Goal: Task Accomplishment & Management: Complete application form

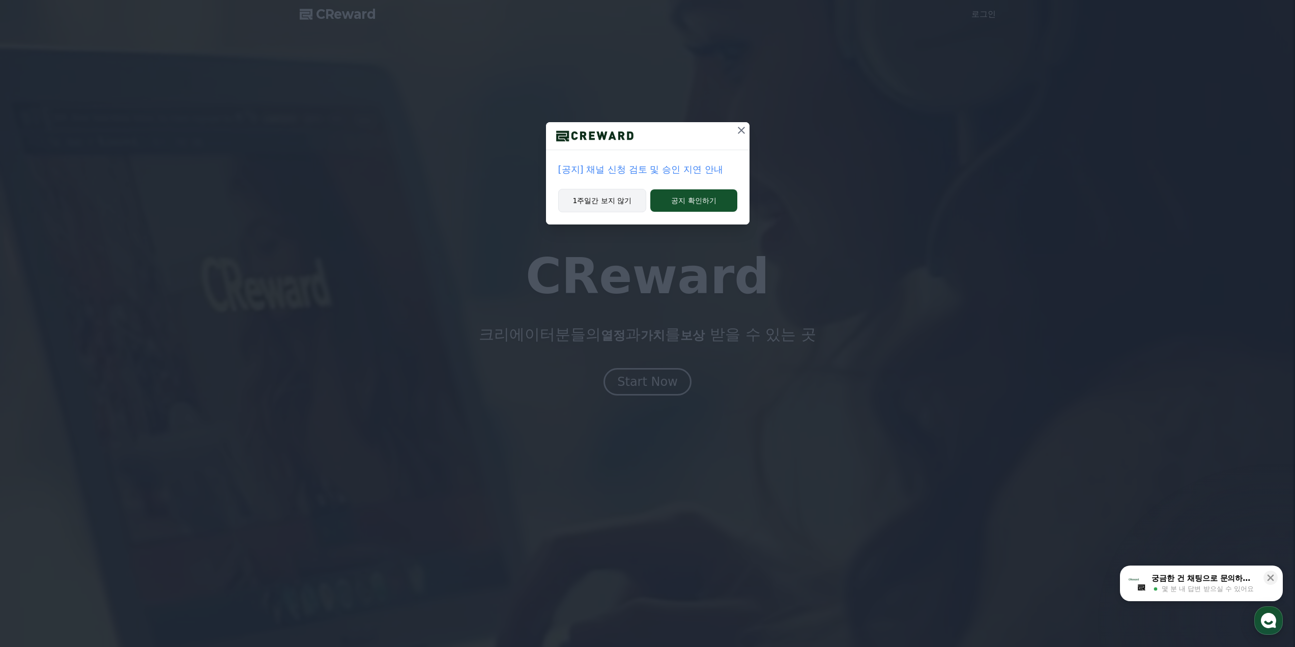
click at [613, 194] on button "1주일간 보지 않기" at bounding box center [602, 200] width 89 height 23
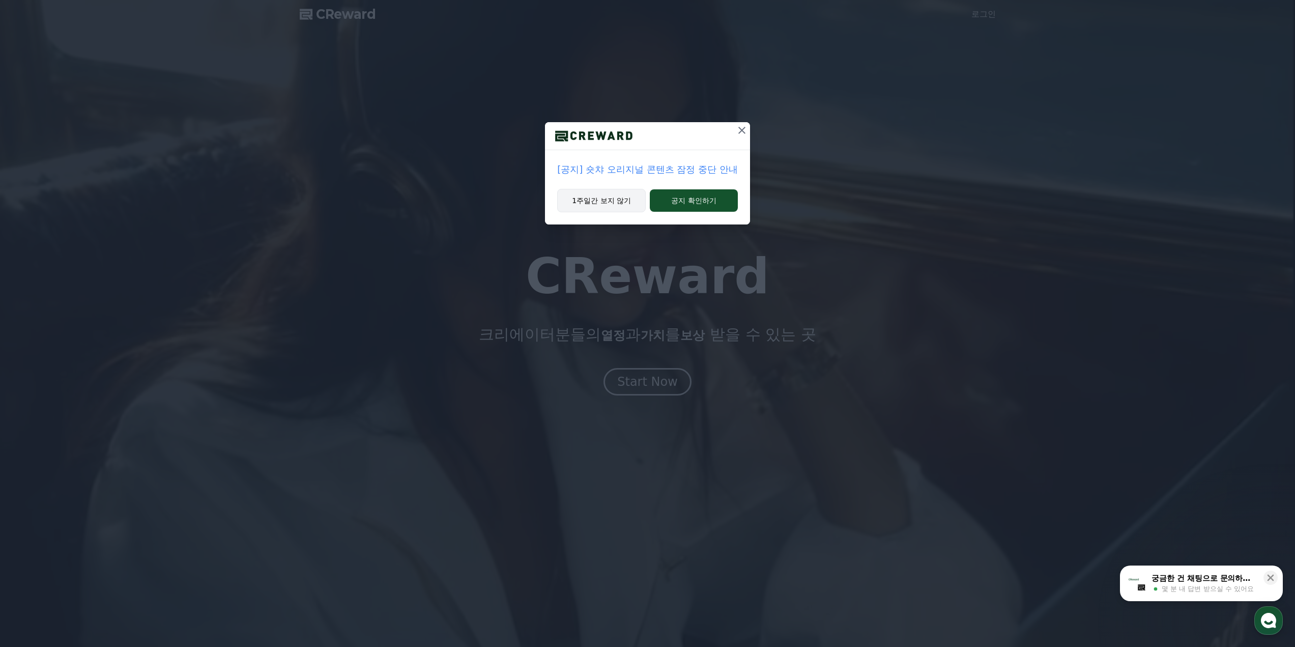
click at [613, 194] on button "1주일간 보지 않기" at bounding box center [601, 200] width 89 height 23
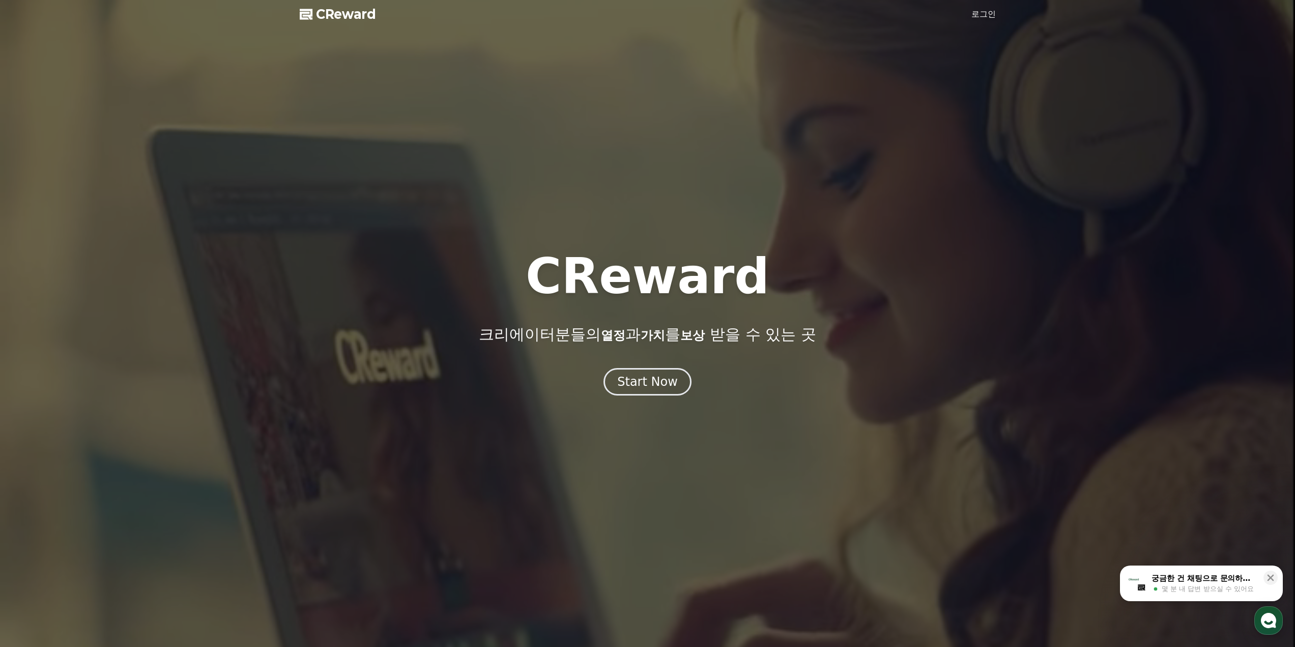
click at [613, 194] on div at bounding box center [647, 323] width 1295 height 647
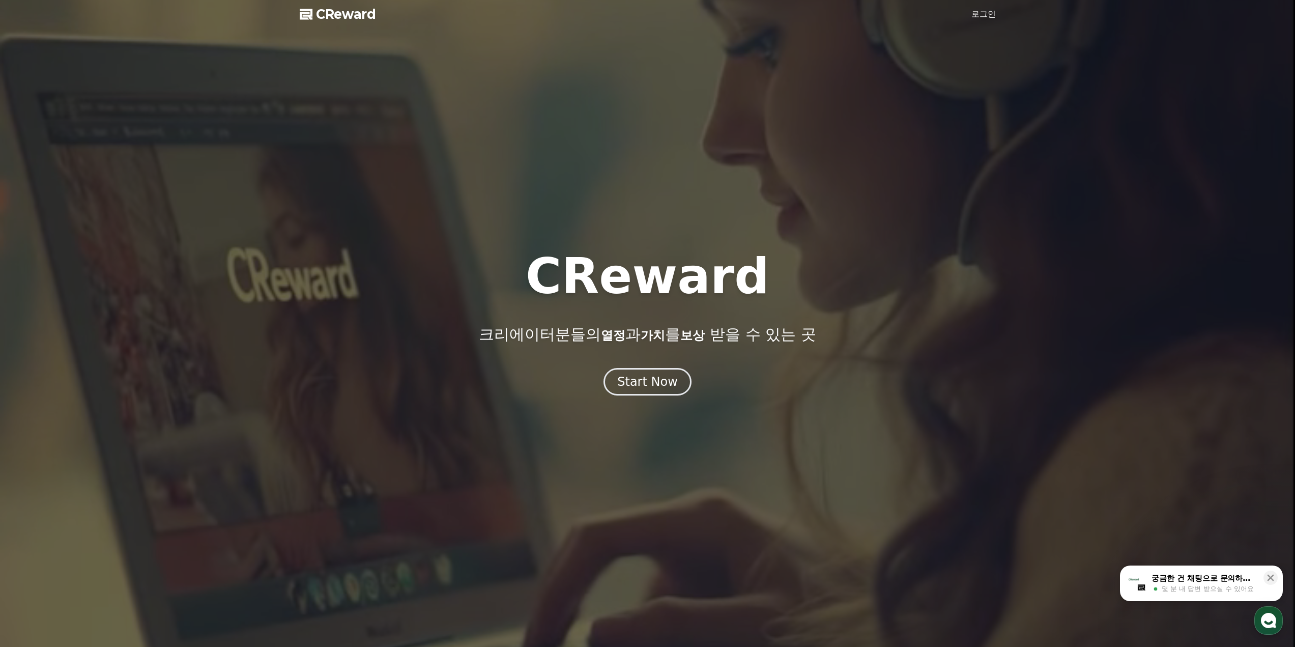
click at [613, 194] on div at bounding box center [647, 323] width 1295 height 647
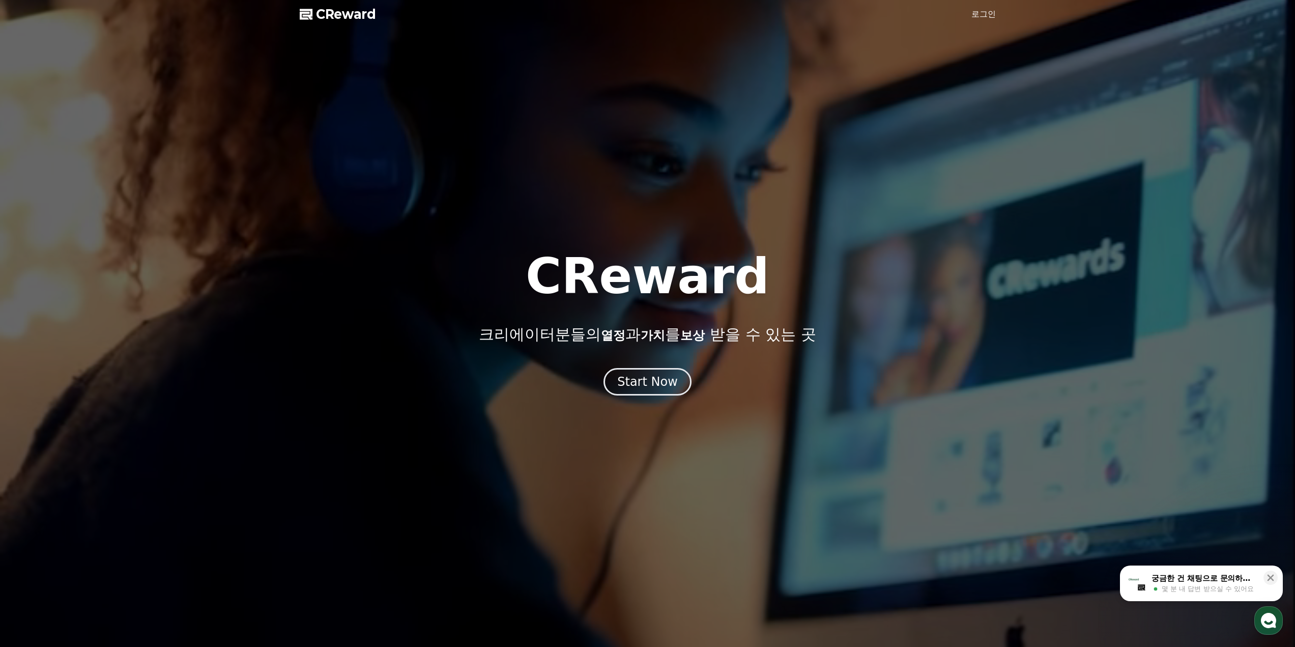
click at [995, 19] on link "로그인" at bounding box center [983, 14] width 24 height 12
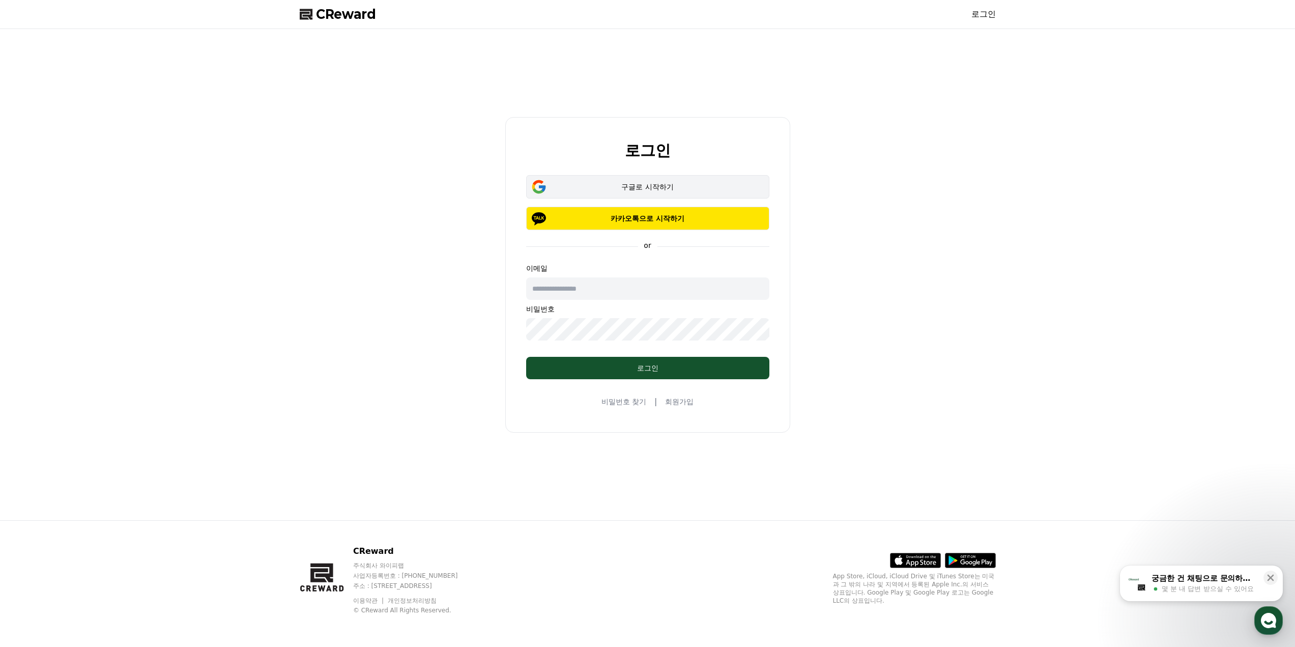
click at [673, 189] on div "구글로 시작하기" at bounding box center [648, 187] width 214 height 10
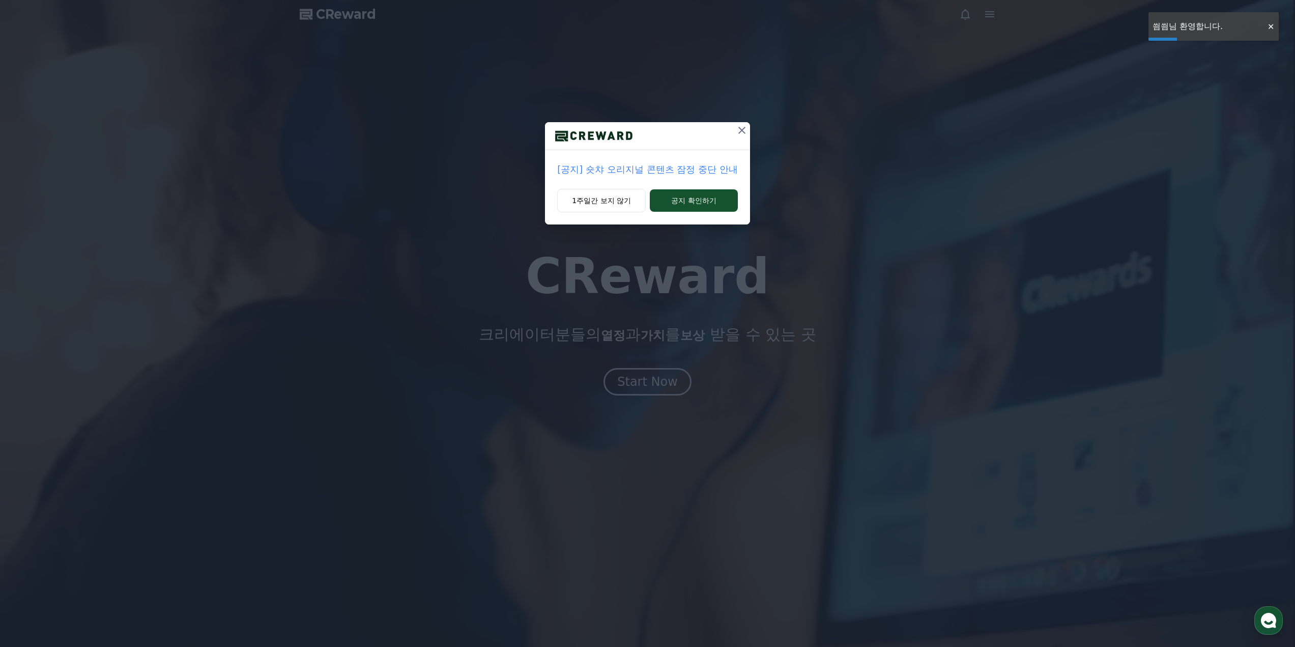
click at [736, 123] on button at bounding box center [742, 130] width 16 height 16
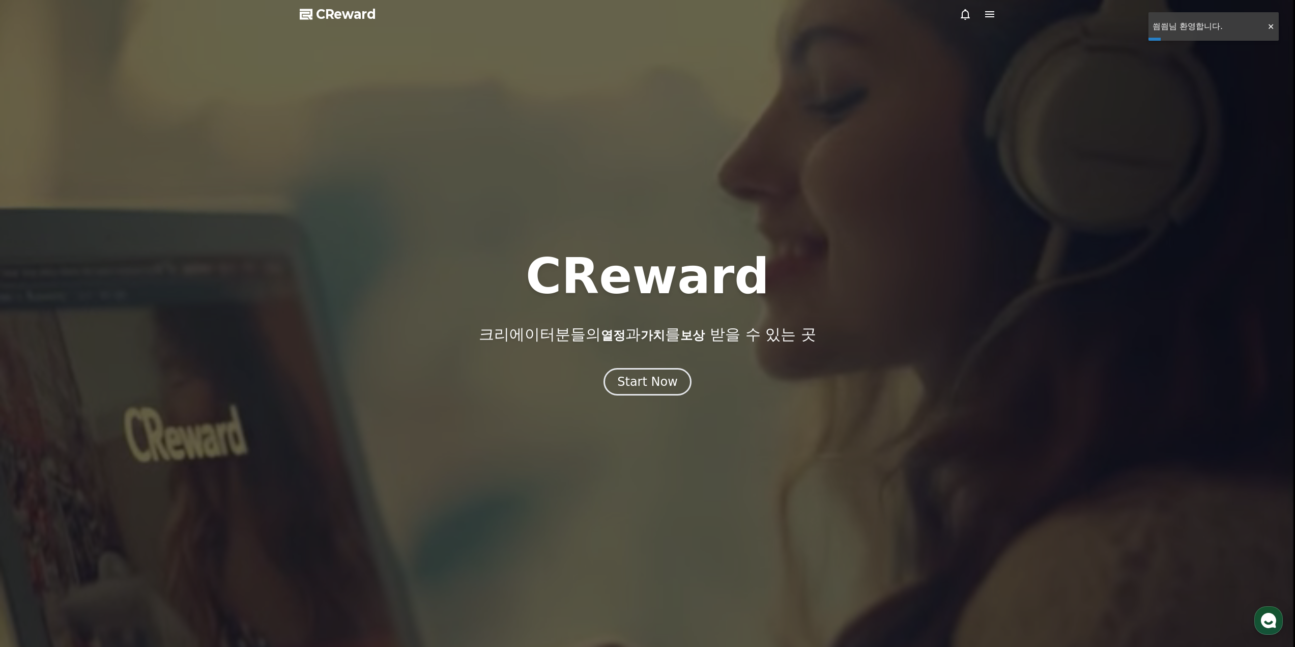
click at [743, 127] on div at bounding box center [647, 323] width 1295 height 647
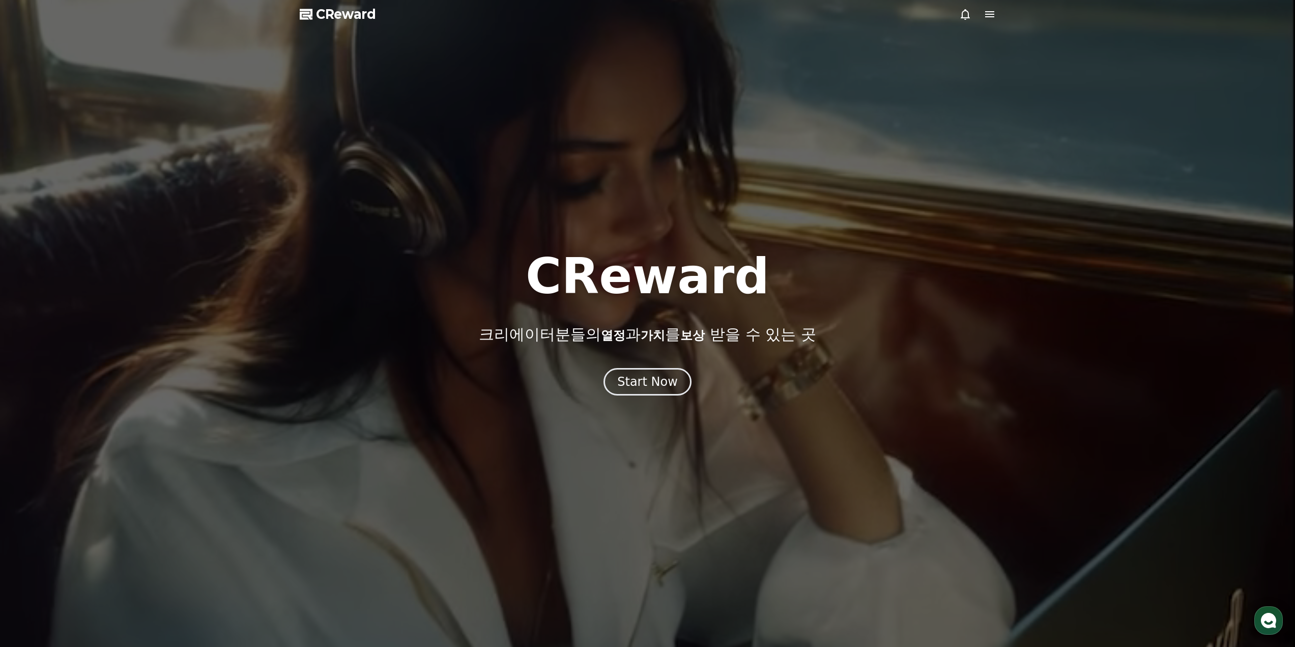
click at [988, 18] on icon at bounding box center [990, 14] width 12 height 12
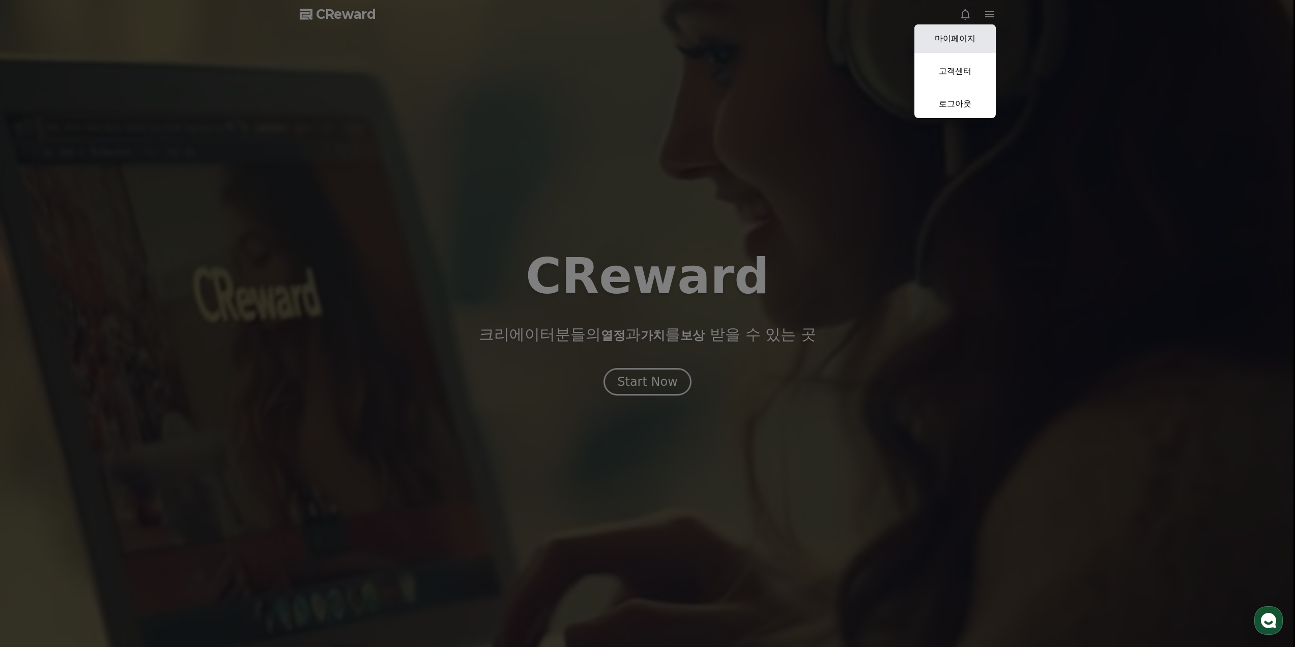
click at [970, 38] on link "마이페이지" at bounding box center [954, 38] width 81 height 28
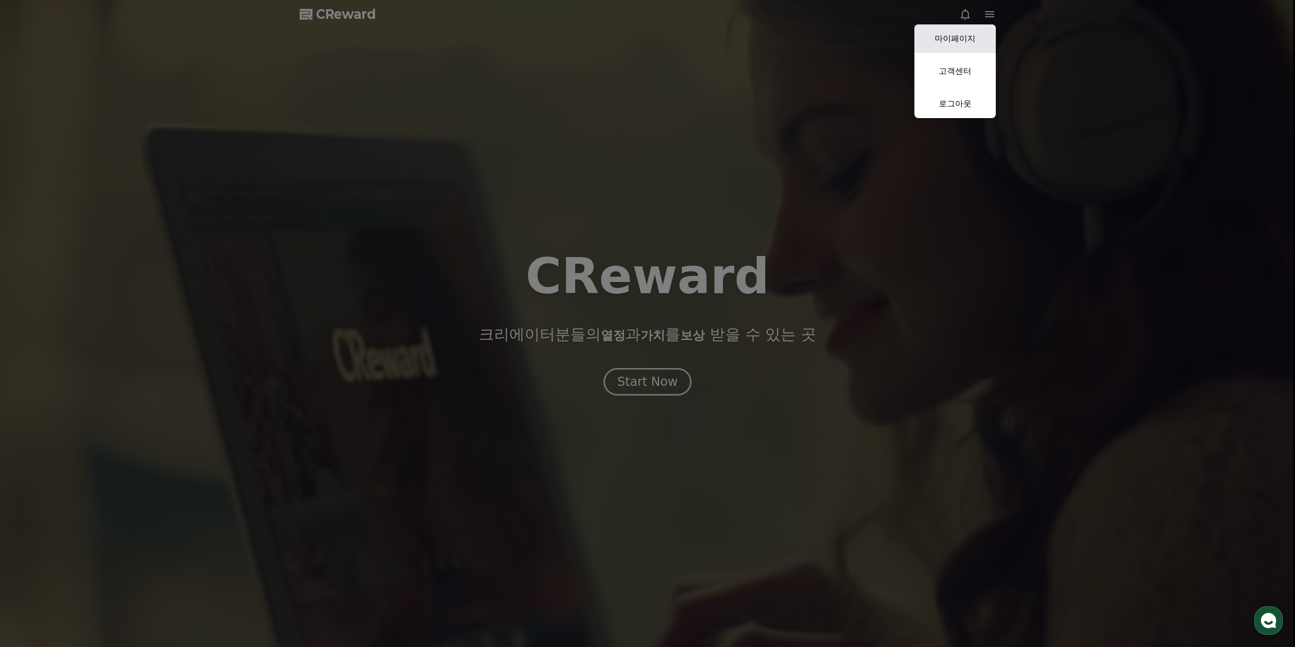
select select "**********"
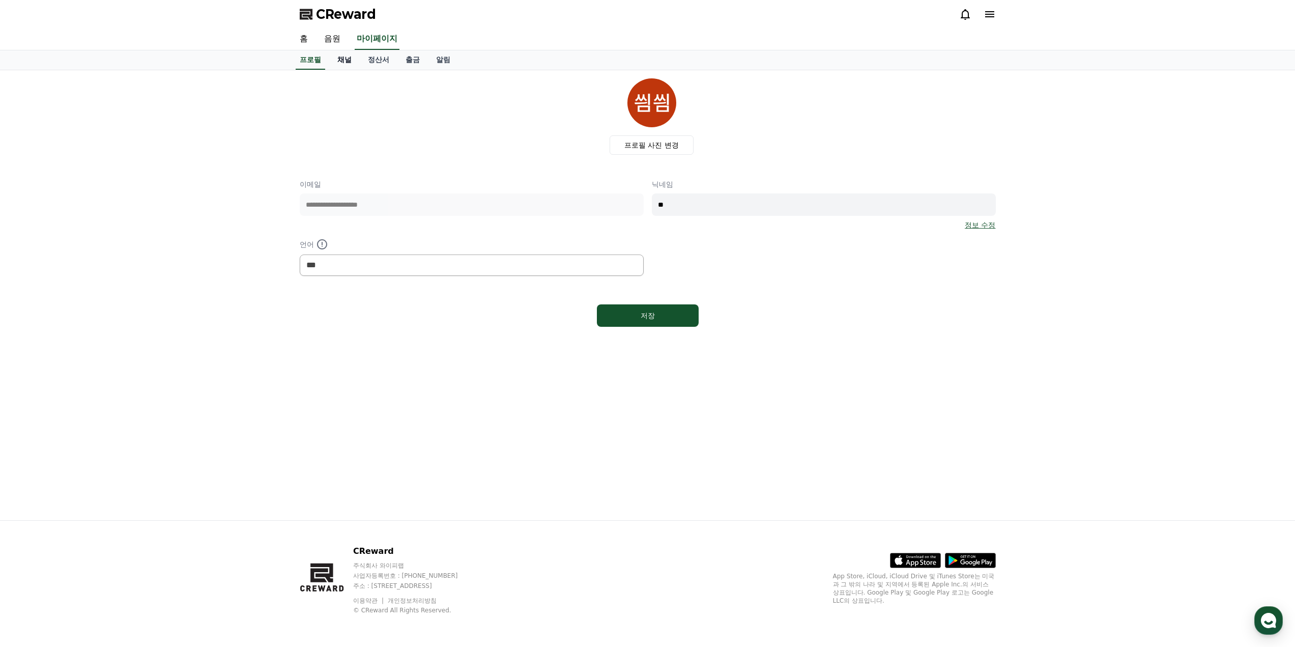
click at [344, 56] on link "채널" at bounding box center [344, 59] width 31 height 19
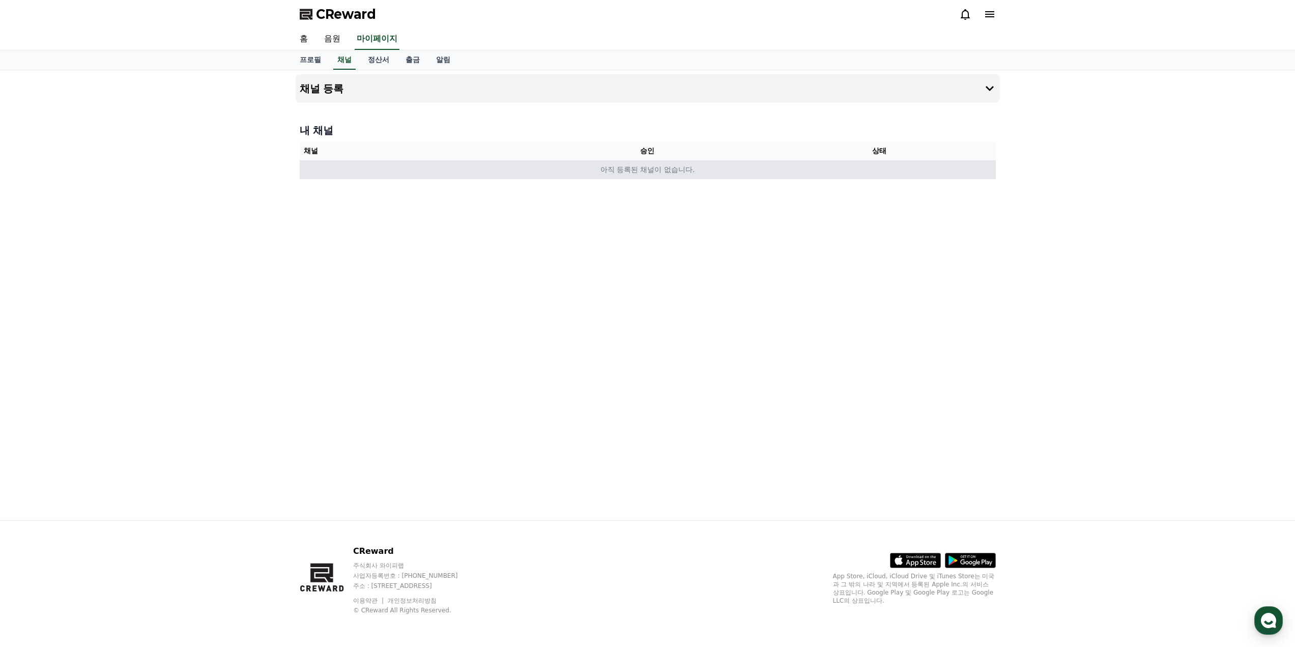
click at [767, 176] on td "아직 등록된 채널이 없습니다." at bounding box center [648, 169] width 696 height 19
click at [335, 86] on h4 "채널 등록" at bounding box center [322, 88] width 44 height 11
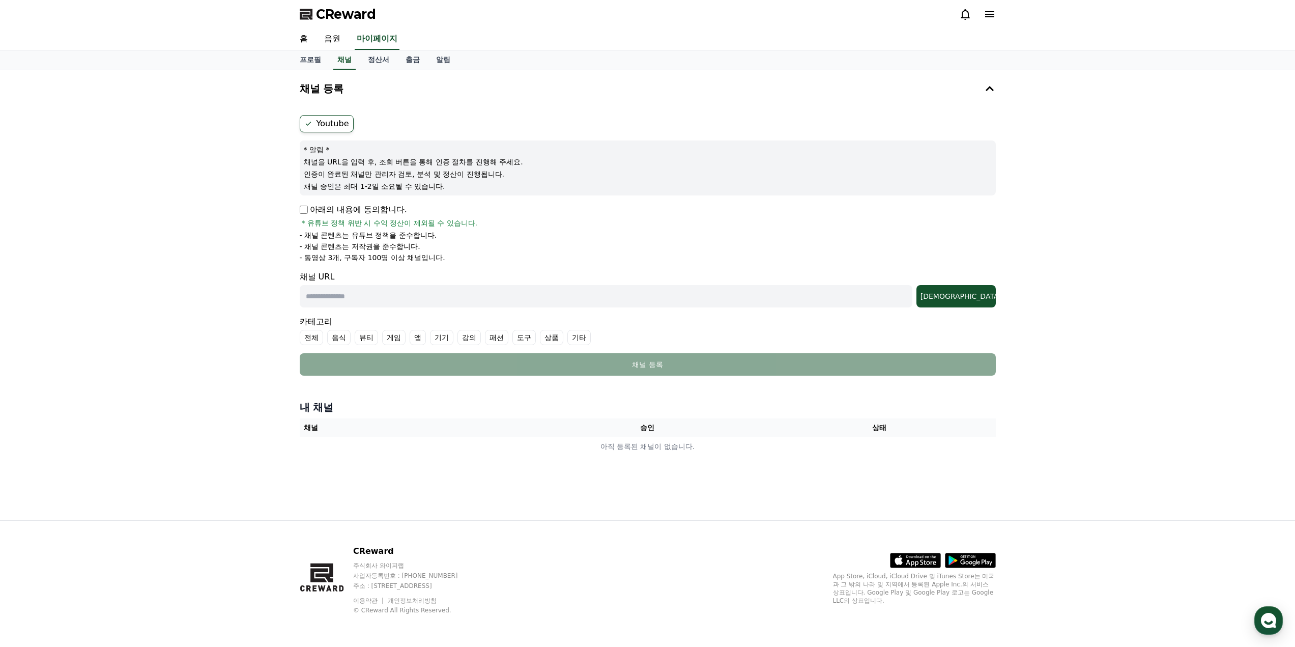
click at [308, 206] on p "아래의 내용에 동의합니다." at bounding box center [353, 210] width 107 height 12
drag, startPoint x: 452, startPoint y: 259, endPoint x: 281, endPoint y: 241, distance: 171.5
click at [281, 241] on div "채널 등록 Youtube * 알림 * 채널을 URL을 입력 후, 조회 버튼을 통해 인증 절차를 진행해 주세요. 인증이 완료된 채널만 관리자 검…" at bounding box center [647, 295] width 1295 height 450
click at [330, 234] on p "- 채널 콘텐츠는 유튜브 정책을 준수합니다." at bounding box center [368, 235] width 137 height 10
drag, startPoint x: 444, startPoint y: 256, endPoint x: 286, endPoint y: 233, distance: 160.0
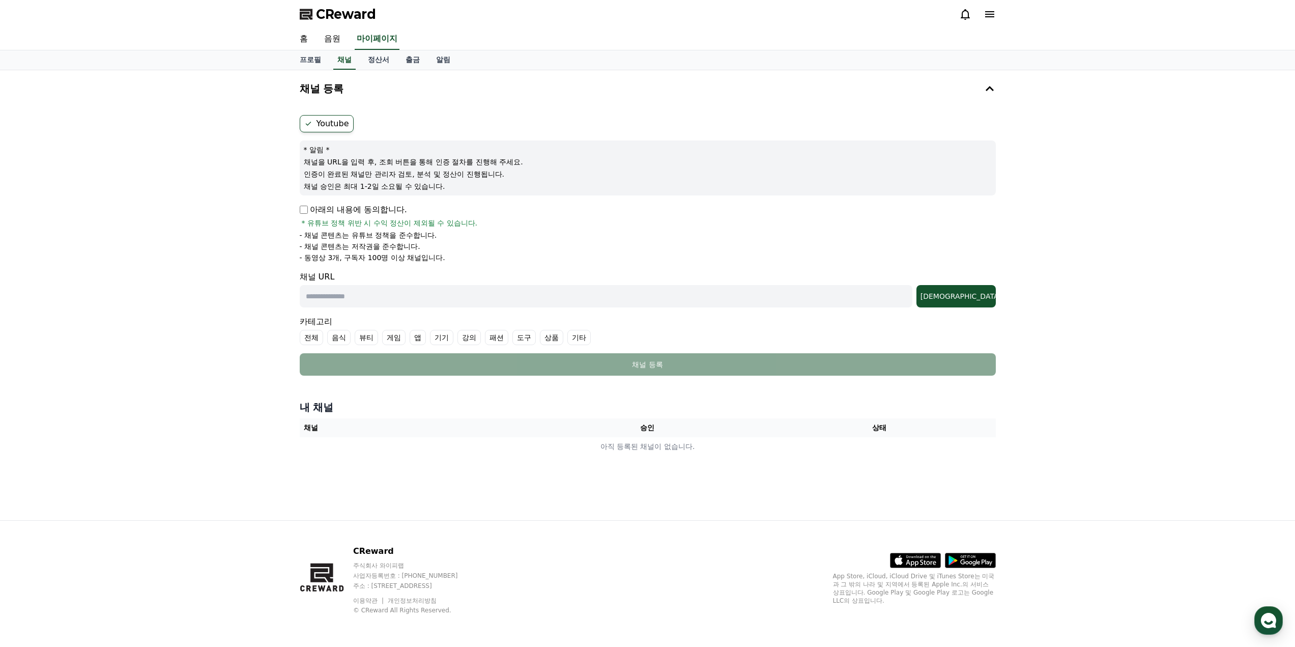
click at [286, 233] on div "채널 등록 Youtube * 알림 * 채널을 URL을 입력 후, 조회 버튼을 통해 인증 절차를 진행해 주세요. 인증이 완료된 채널만 관리자 검…" at bounding box center [647, 295] width 1295 height 450
drag, startPoint x: 453, startPoint y: 257, endPoint x: 290, endPoint y: 236, distance: 164.7
click at [290, 236] on div "채널 등록 Youtube * 알림 * 채널을 URL을 입력 후, 조회 버튼을 통해 인증 절차를 진행해 주세요. 인증이 완료된 채널만 관리자 검…" at bounding box center [647, 295] width 1295 height 450
click at [322, 172] on p "인증이 완료된 채널만 관리자 검토, 분석 및 정산이 진행됩니다." at bounding box center [648, 174] width 688 height 10
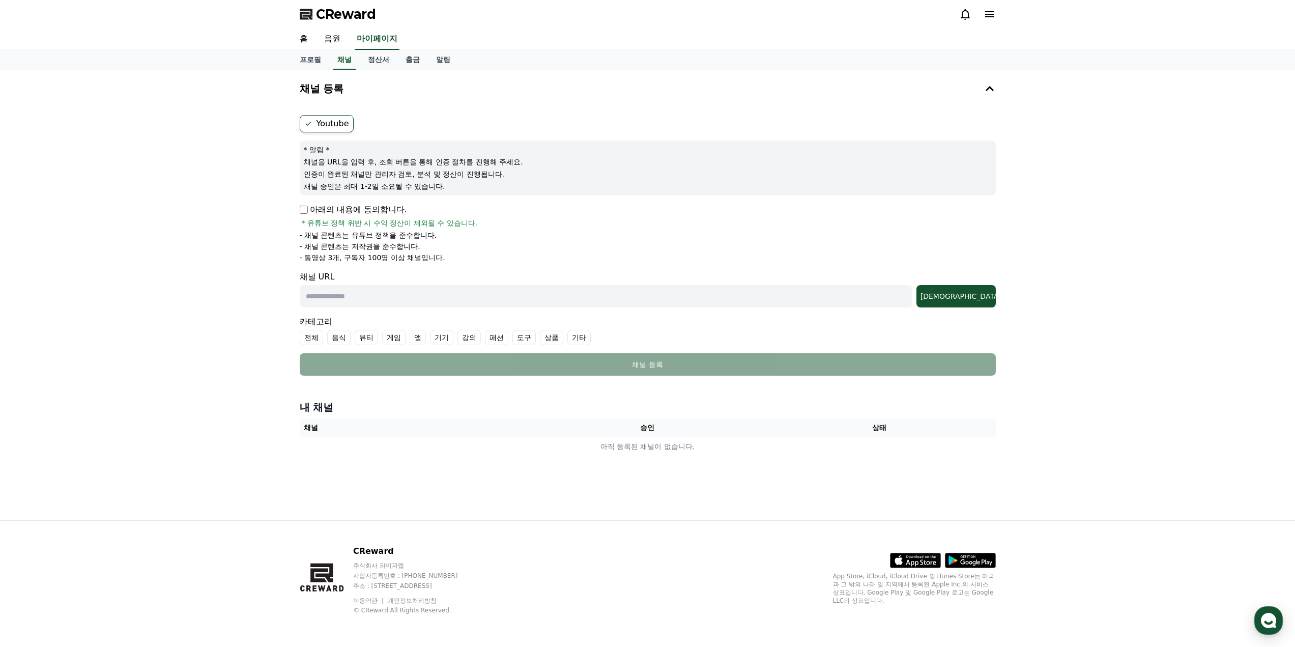
click at [403, 300] on input "text" at bounding box center [606, 296] width 613 height 22
click at [506, 299] on input "text" at bounding box center [606, 296] width 613 height 22
paste input "**********"
type input "**********"
click at [963, 286] on button "조회" at bounding box center [955, 296] width 79 height 22
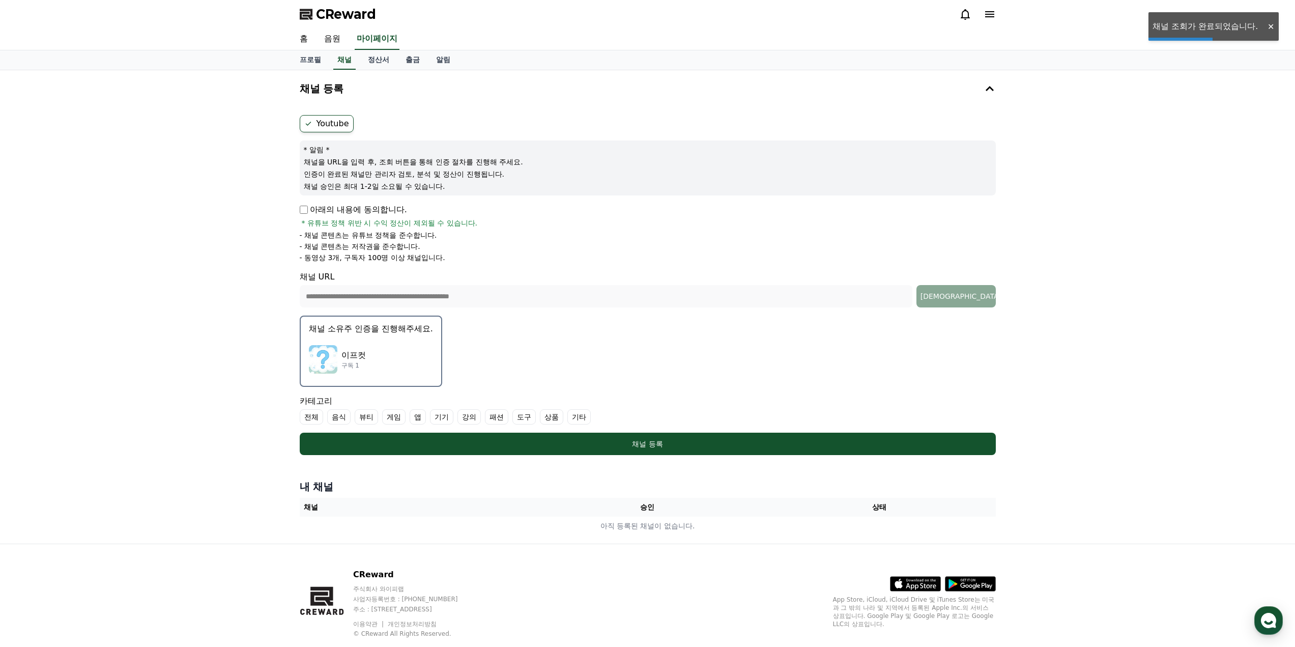
click at [351, 352] on p "이프컷" at bounding box center [353, 355] width 24 height 12
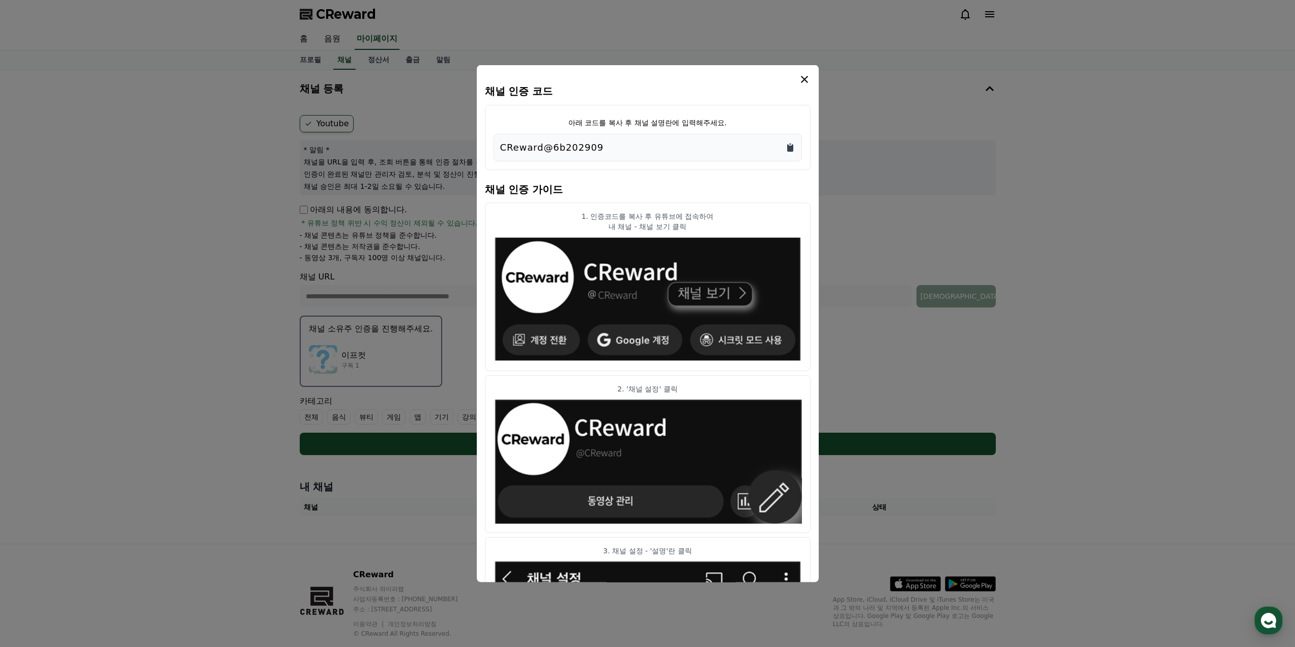
click at [787, 148] on icon "Copy to clipboard" at bounding box center [790, 147] width 6 height 8
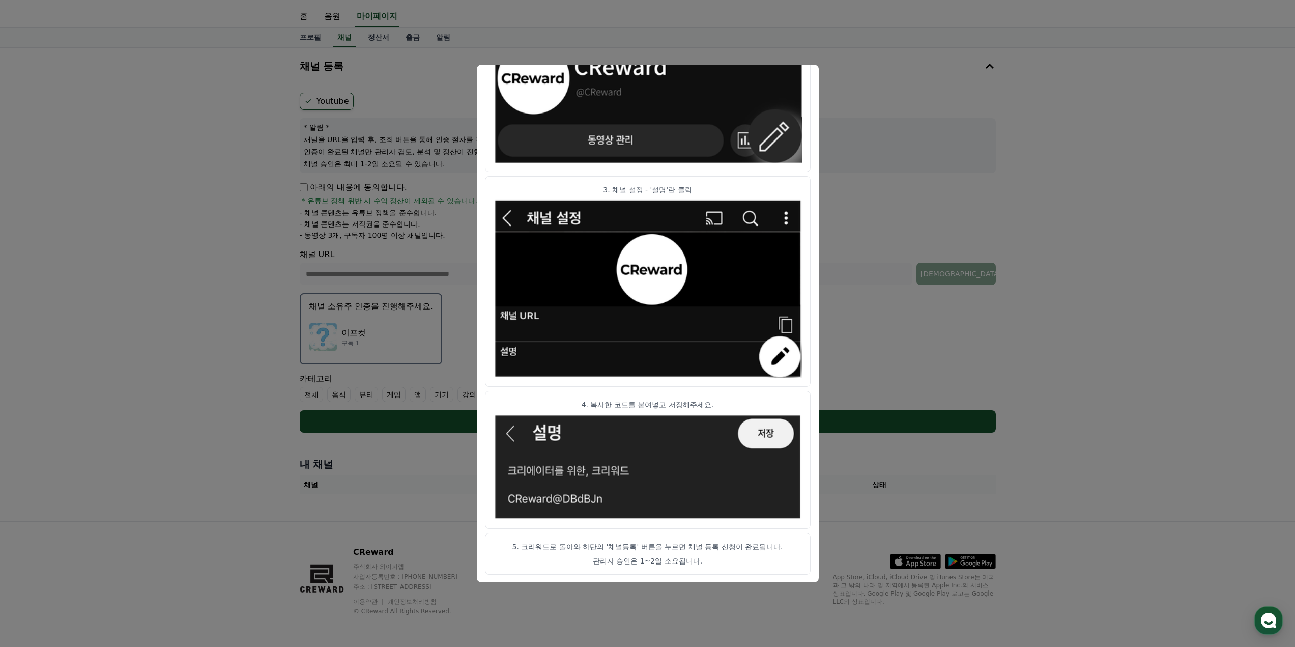
scroll to position [23, 0]
click at [673, 556] on article "5. 크리워드로 돌아와 하단의 '채널등록' 버튼을 누르면 채널 등록 신청이 완료됩니다. 관리자 승인은 1~2일 소요됩니다." at bounding box center [648, 553] width 326 height 42
drag, startPoint x: 674, startPoint y: 569, endPoint x: 740, endPoint y: 613, distance: 78.6
click at [744, 436] on div "채널 인증 코드 아래 코드를 복사 후 채널 설명란에 입력해주세요. CReward@6b202909 채널 인증 가이드 1. 인증코드를 복사 후 유…" at bounding box center [648, 436] width 704 height 0
click at [736, 552] on article "5. 크리워드로 돌아와 하단의 '채널등록' 버튼을 누르면 채널 등록 신청이 완료됩니다. 관리자 승인은 1~2일 소요됩니다." at bounding box center [648, 553] width 326 height 42
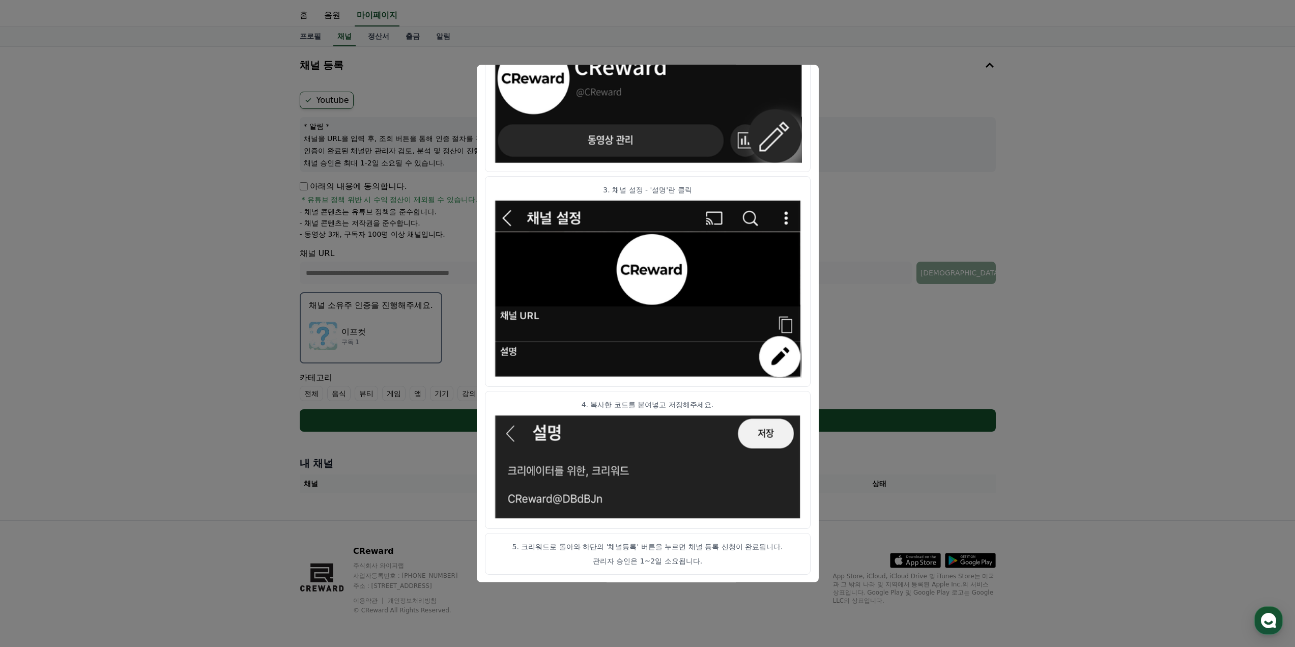
click at [693, 561] on p "관리자 승인은 1~2일 소요됩니다." at bounding box center [648, 560] width 308 height 10
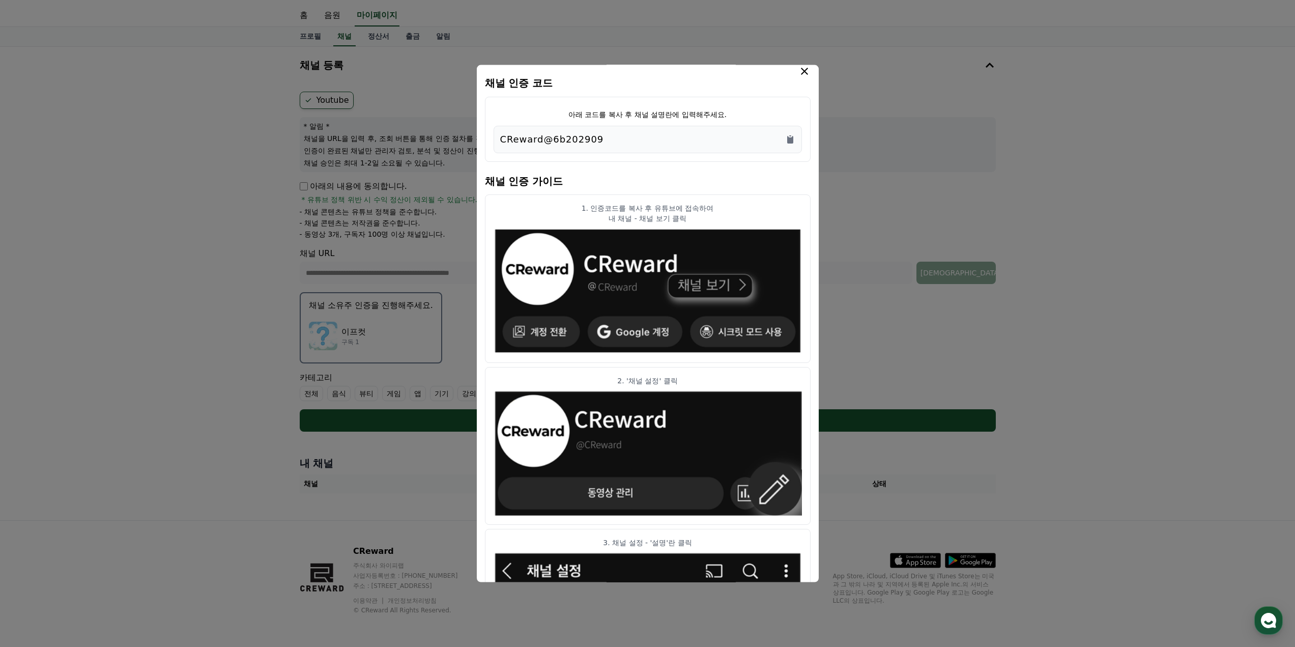
scroll to position [0, 0]
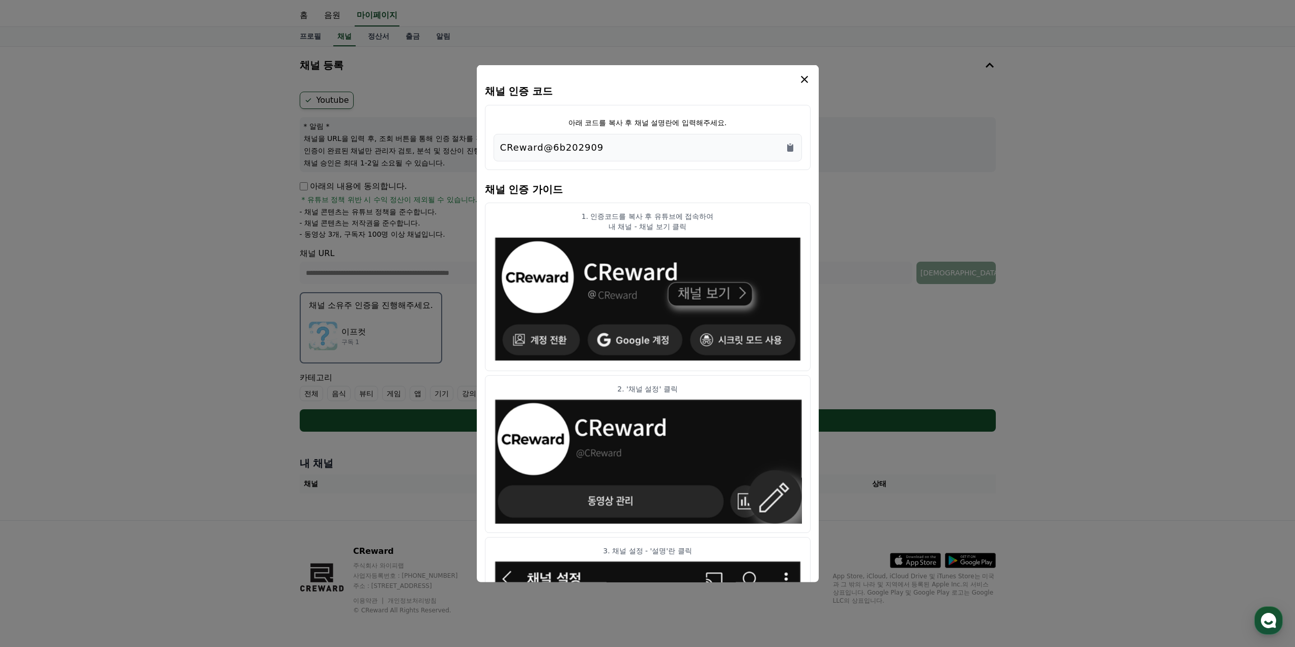
click at [803, 79] on icon "modal" at bounding box center [804, 78] width 7 height 7
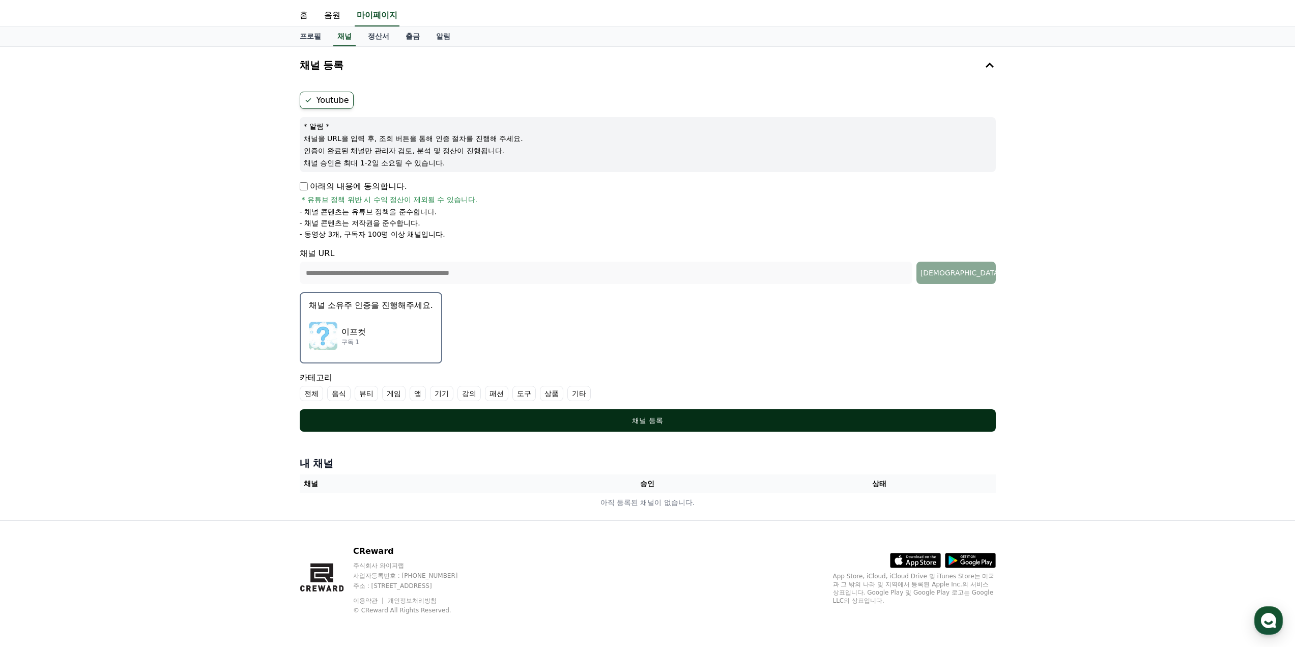
click at [691, 422] on div "채널 등록" at bounding box center [647, 420] width 655 height 10
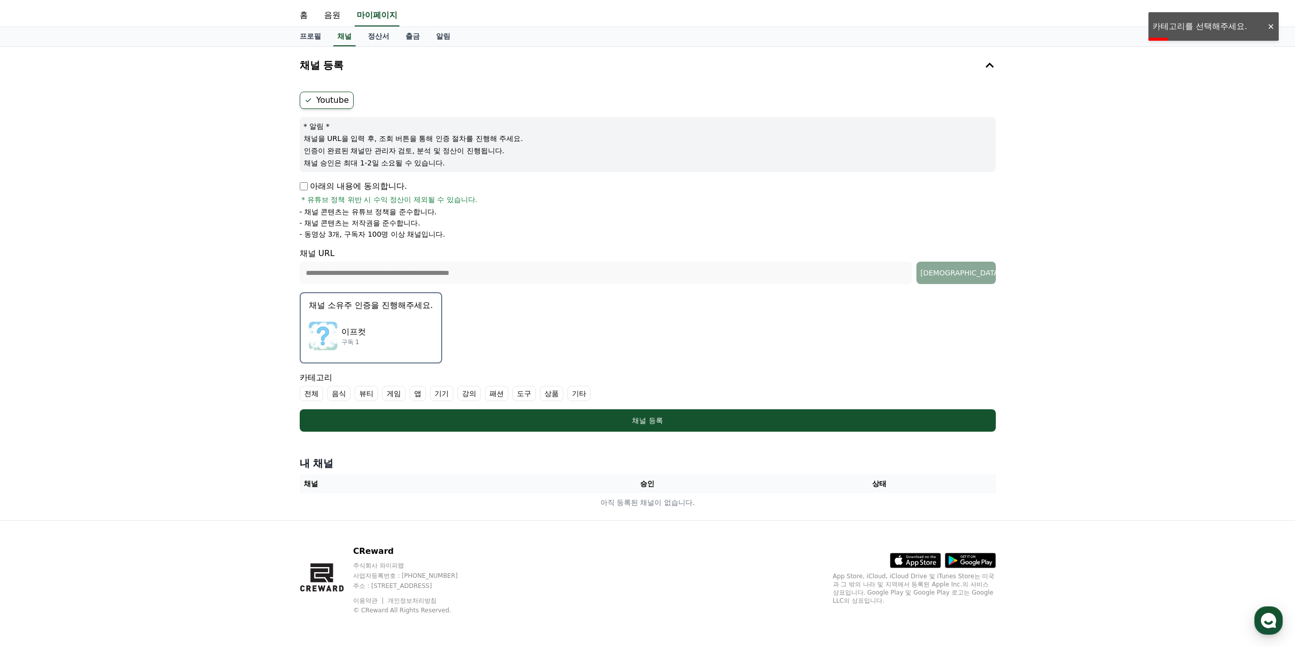
click at [313, 395] on label "전체" at bounding box center [311, 393] width 23 height 15
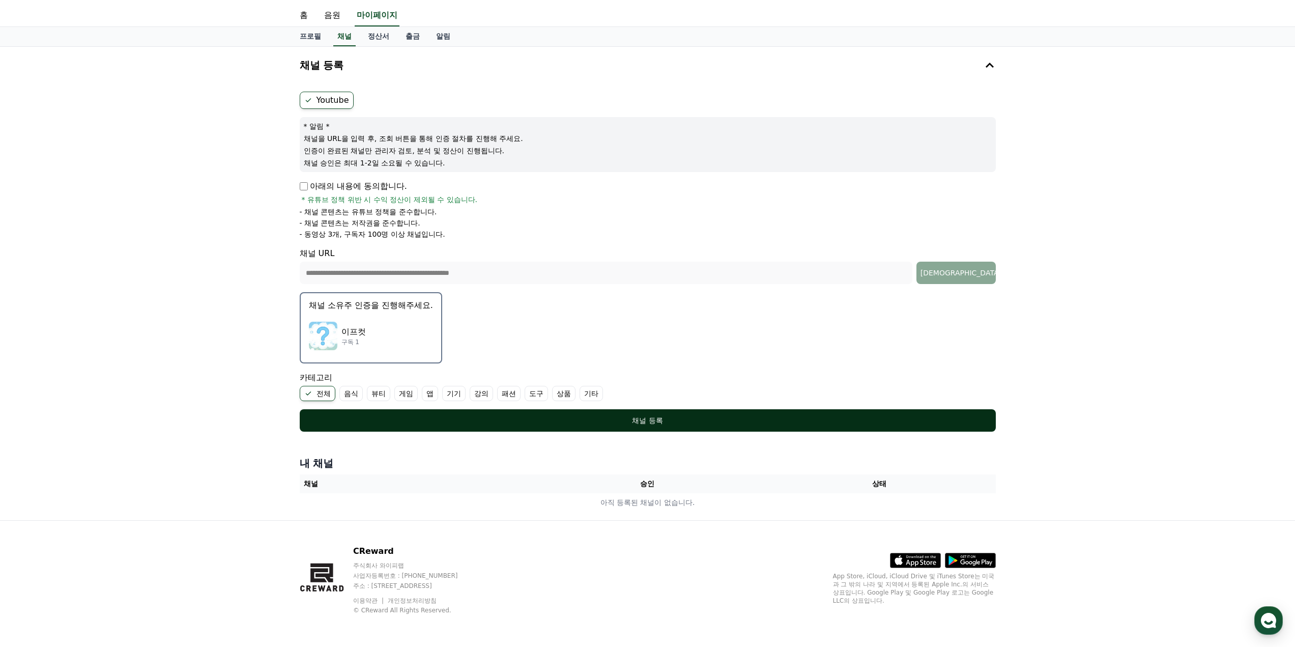
click at [403, 419] on div "채널 등록" at bounding box center [647, 420] width 655 height 10
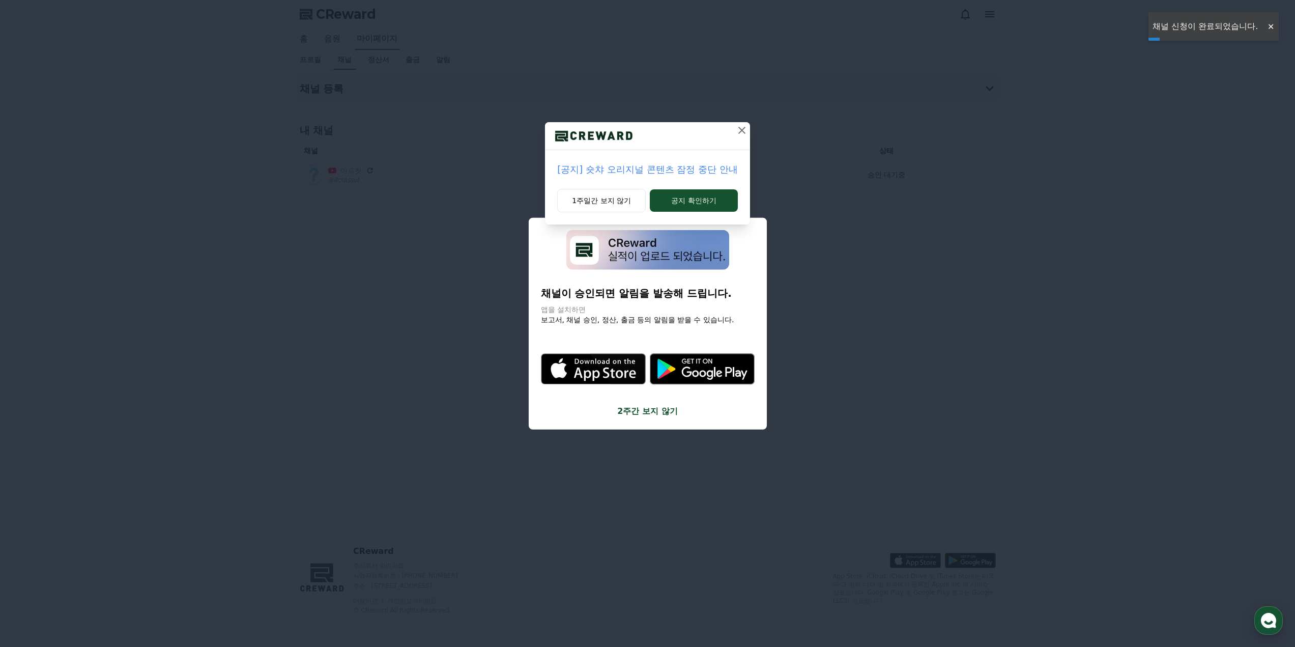
click at [742, 131] on icon at bounding box center [742, 130] width 12 height 12
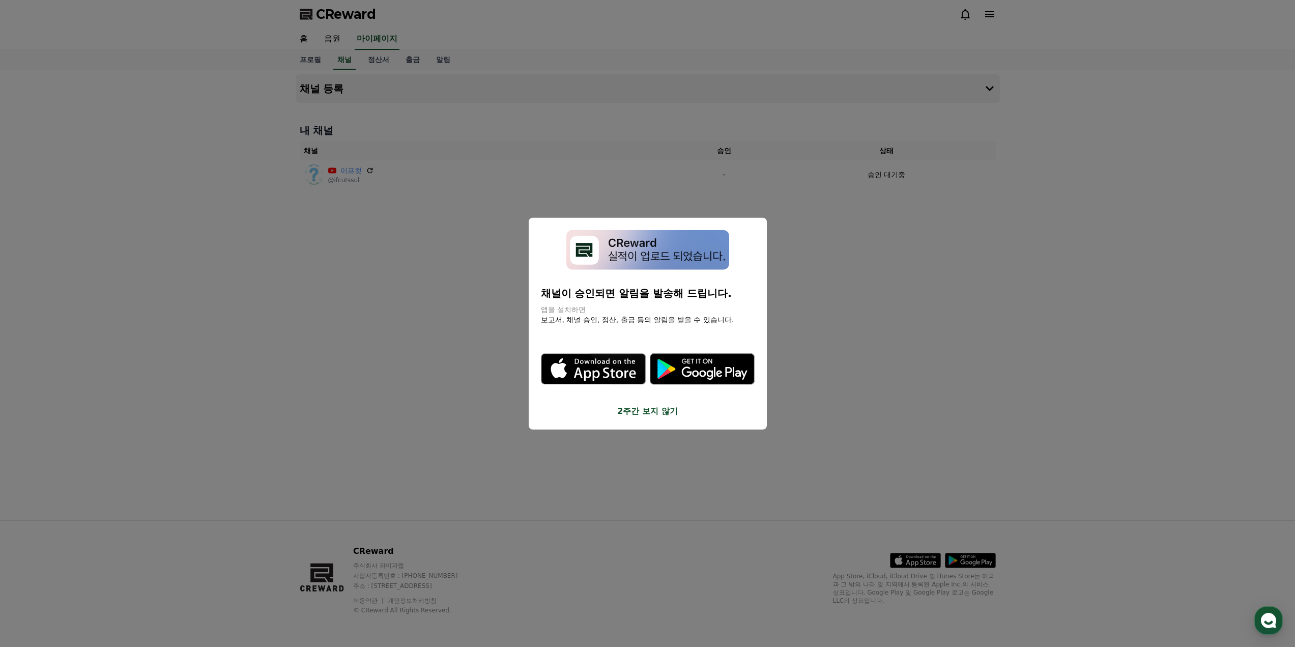
click at [809, 297] on button "close modal" at bounding box center [647, 323] width 1295 height 647
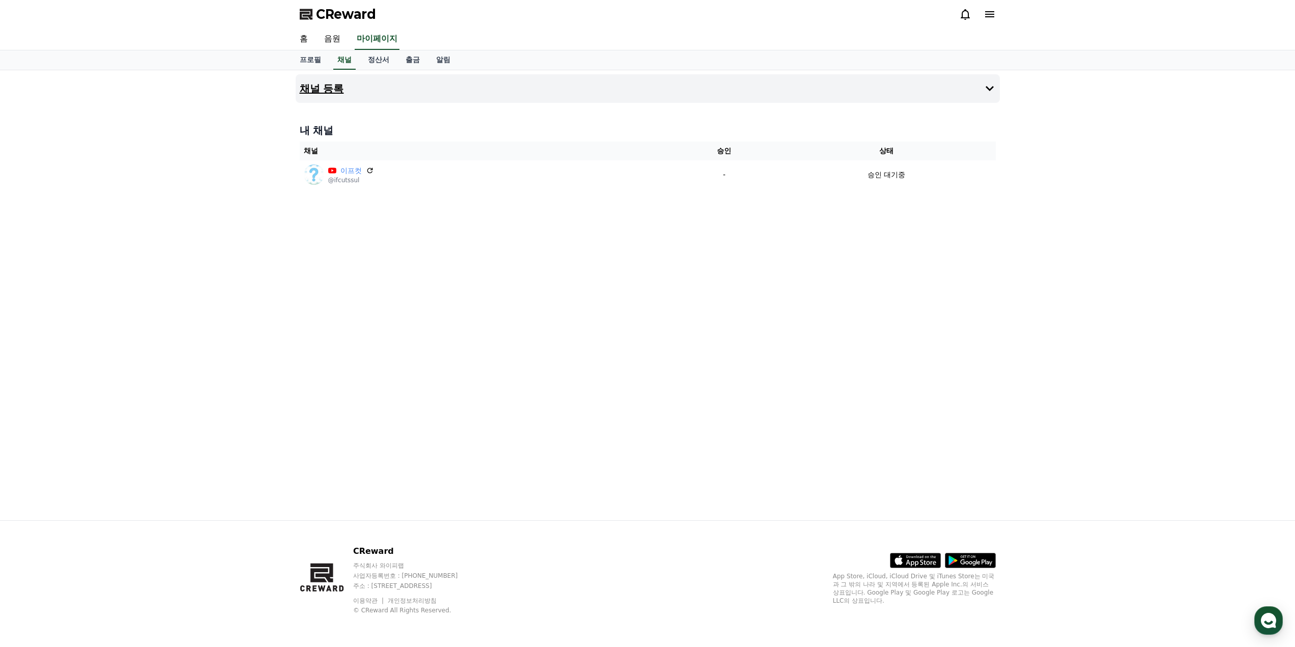
click at [885, 96] on button "채널 등록" at bounding box center [648, 88] width 704 height 28
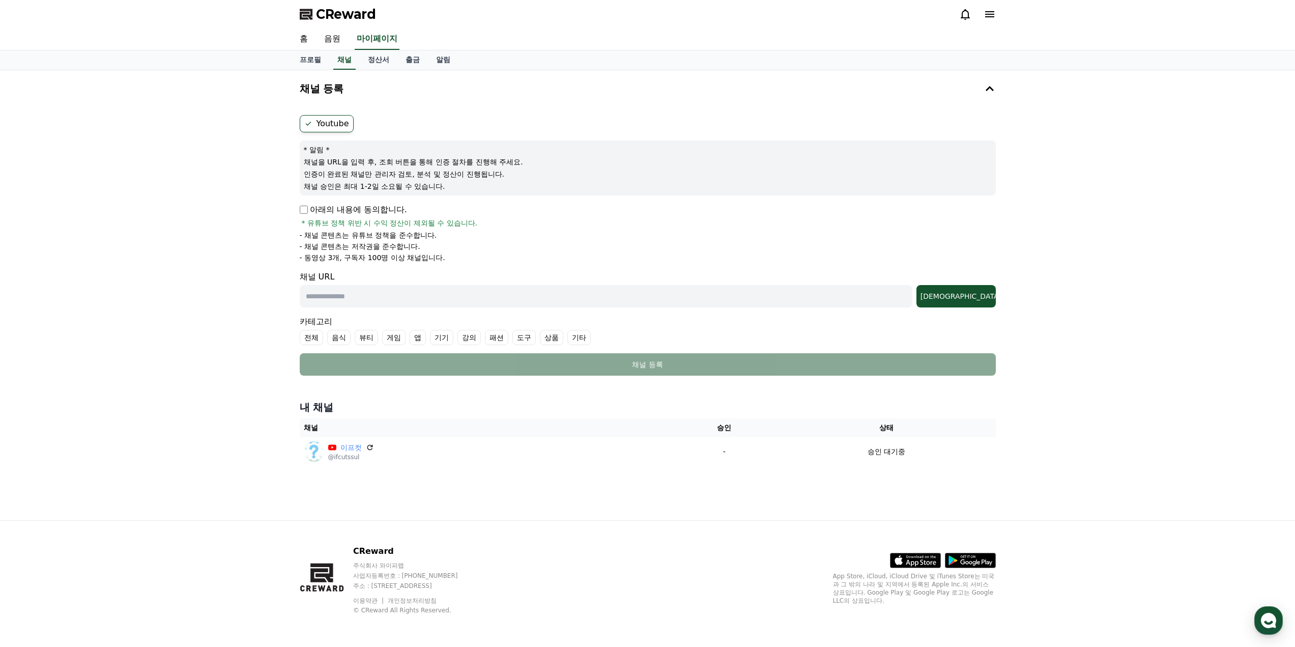
click at [297, 215] on div "Youtube * 알림 * 채널을 URL을 입력 후, 조회 버튼을 통해 인증 절차를 진행해 주세요. 인증이 완료된 채널만 관리자 검토, 분석 …" at bounding box center [648, 245] width 704 height 269
click at [653, 303] on input "text" at bounding box center [606, 296] width 613 height 22
paste input "**********"
type input "**********"
click at [977, 298] on div "조회" at bounding box center [955, 296] width 71 height 10
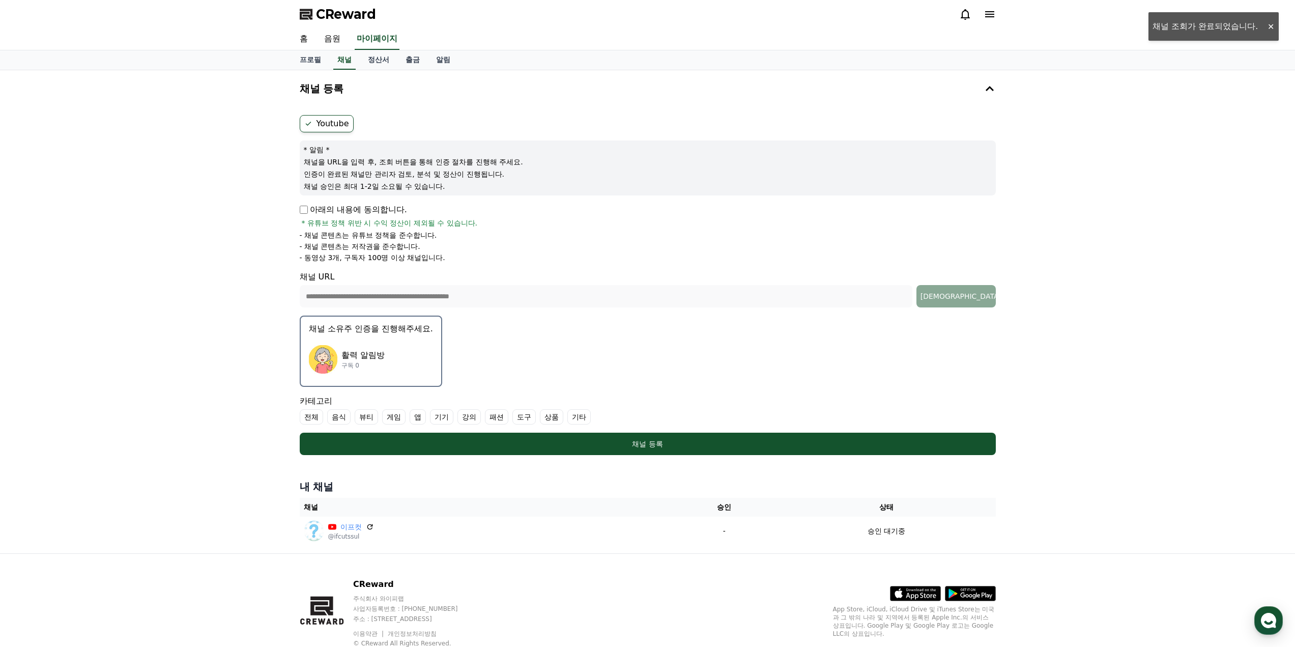
click at [312, 420] on label "전체" at bounding box center [311, 416] width 23 height 15
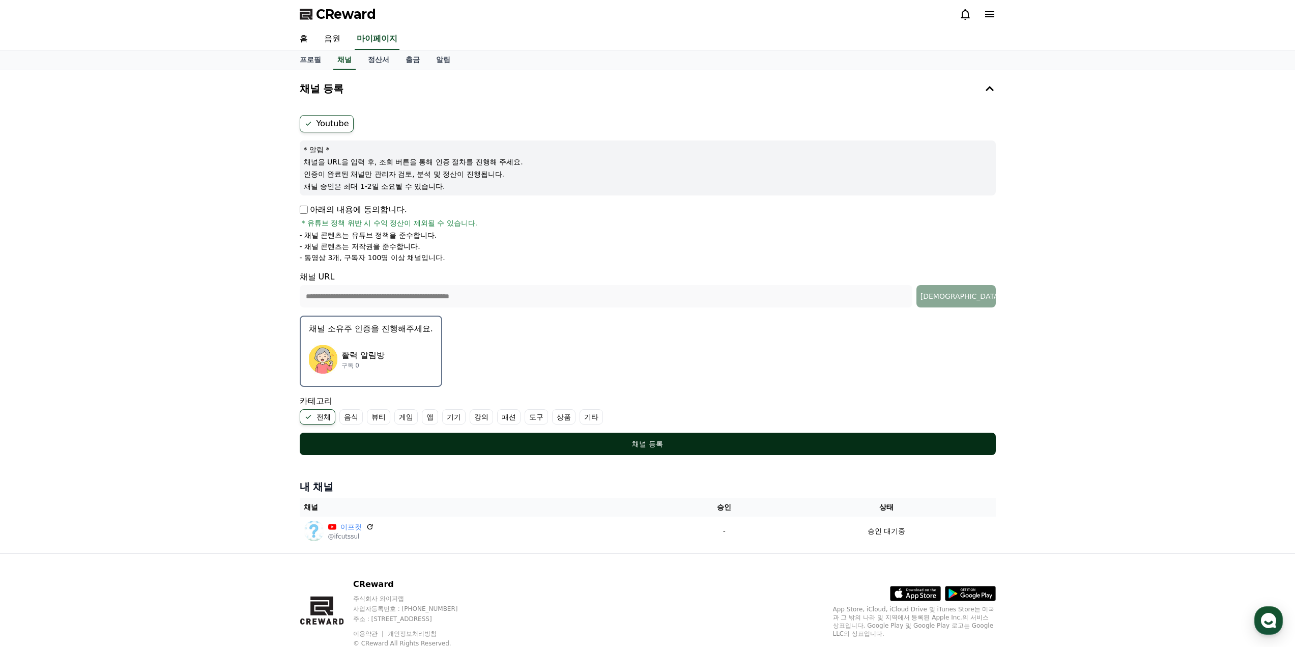
click at [528, 444] on div "채널 등록" at bounding box center [647, 444] width 655 height 10
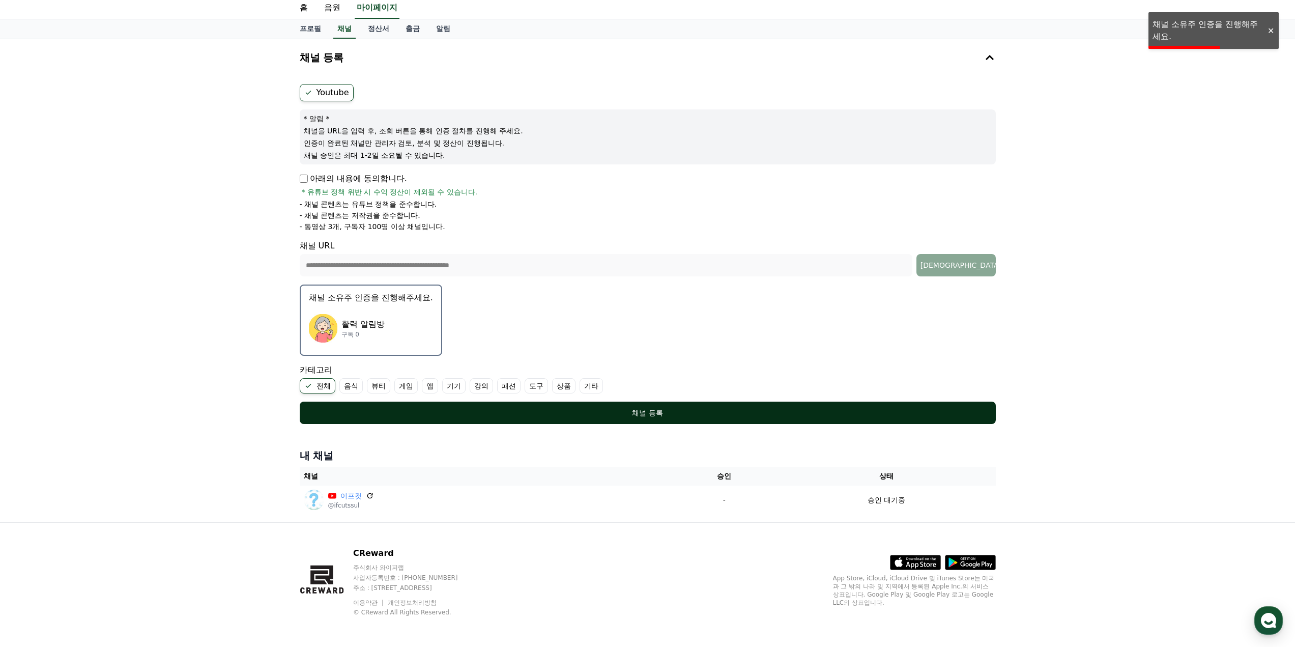
scroll to position [33, 0]
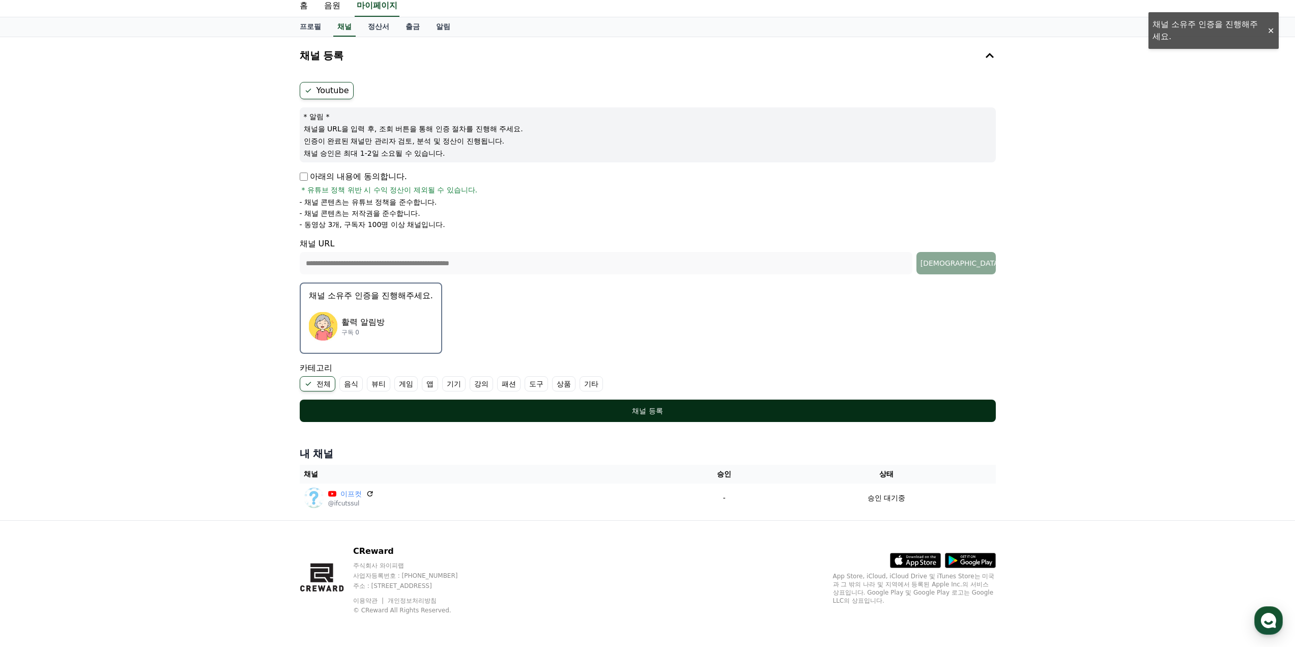
click at [509, 407] on div "채널 등록" at bounding box center [647, 411] width 655 height 10
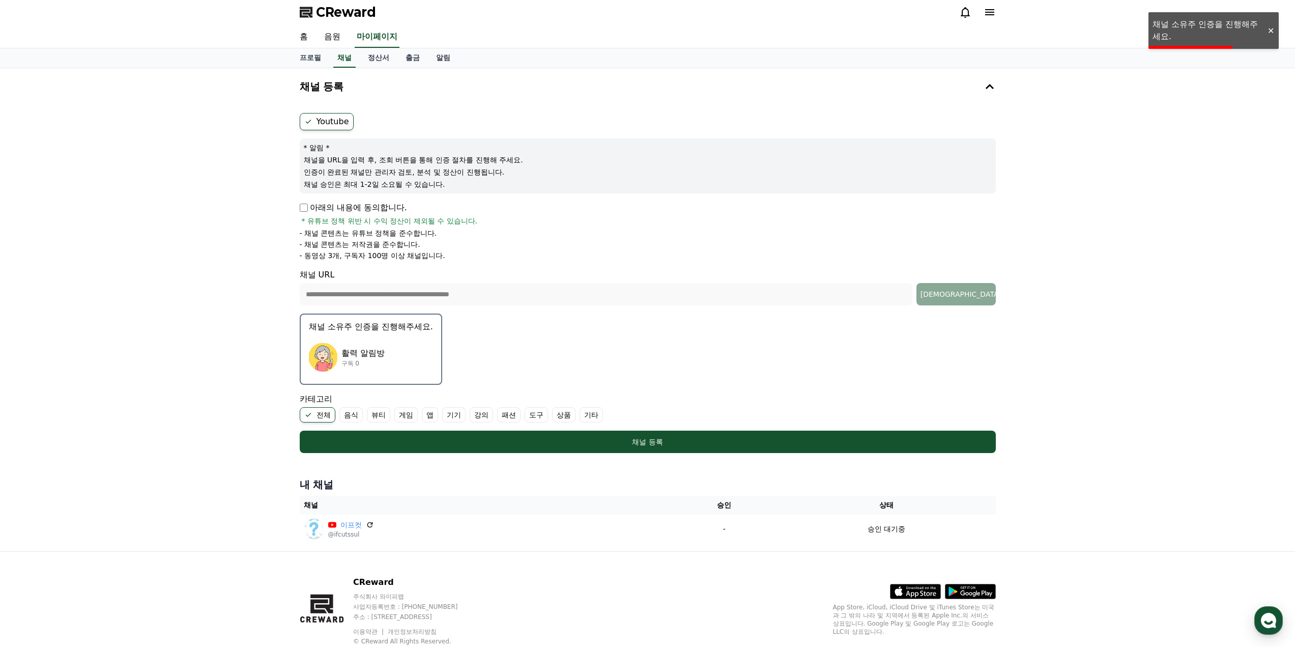
scroll to position [0, 0]
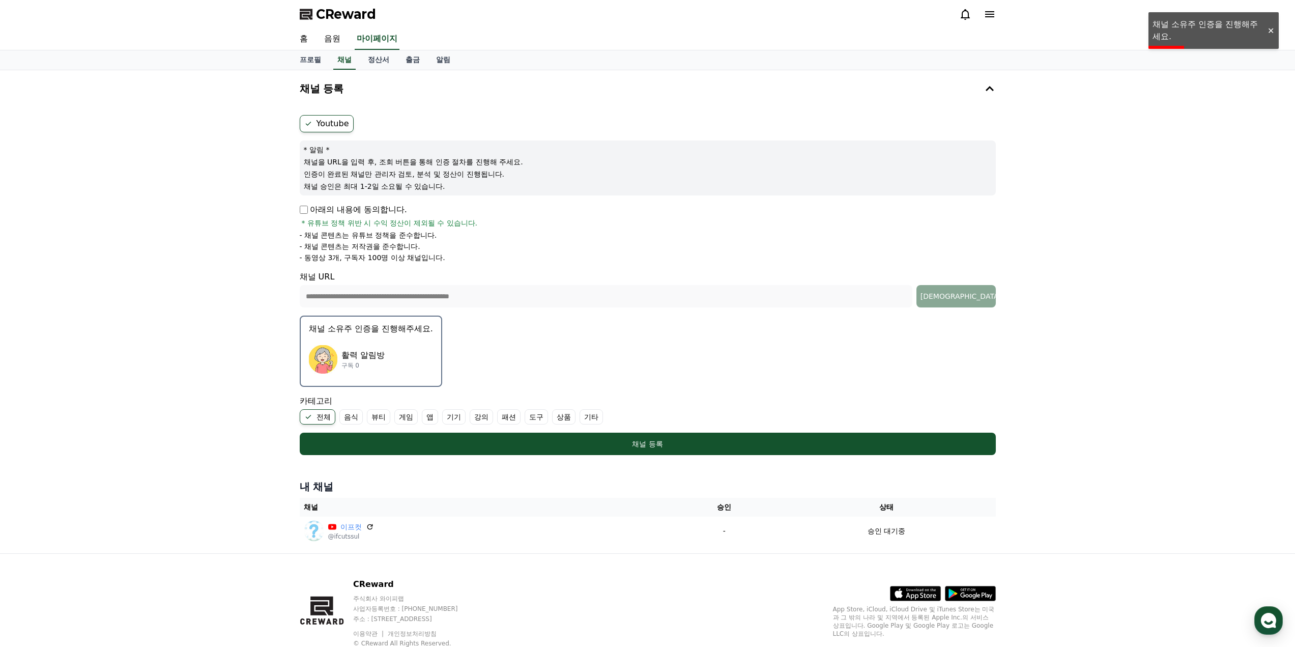
click at [363, 358] on p "활력 알림방" at bounding box center [362, 355] width 43 height 12
click at [410, 357] on div "활력 알림방 구독 0" at bounding box center [371, 359] width 124 height 41
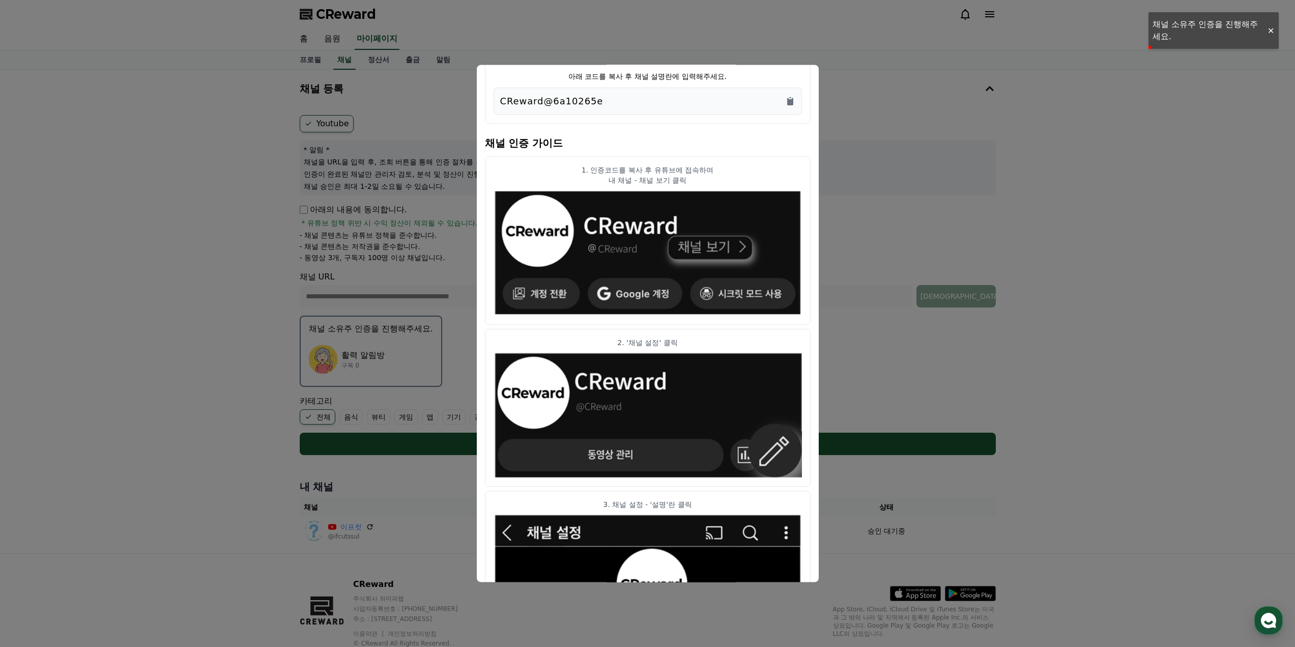
scroll to position [51, 0]
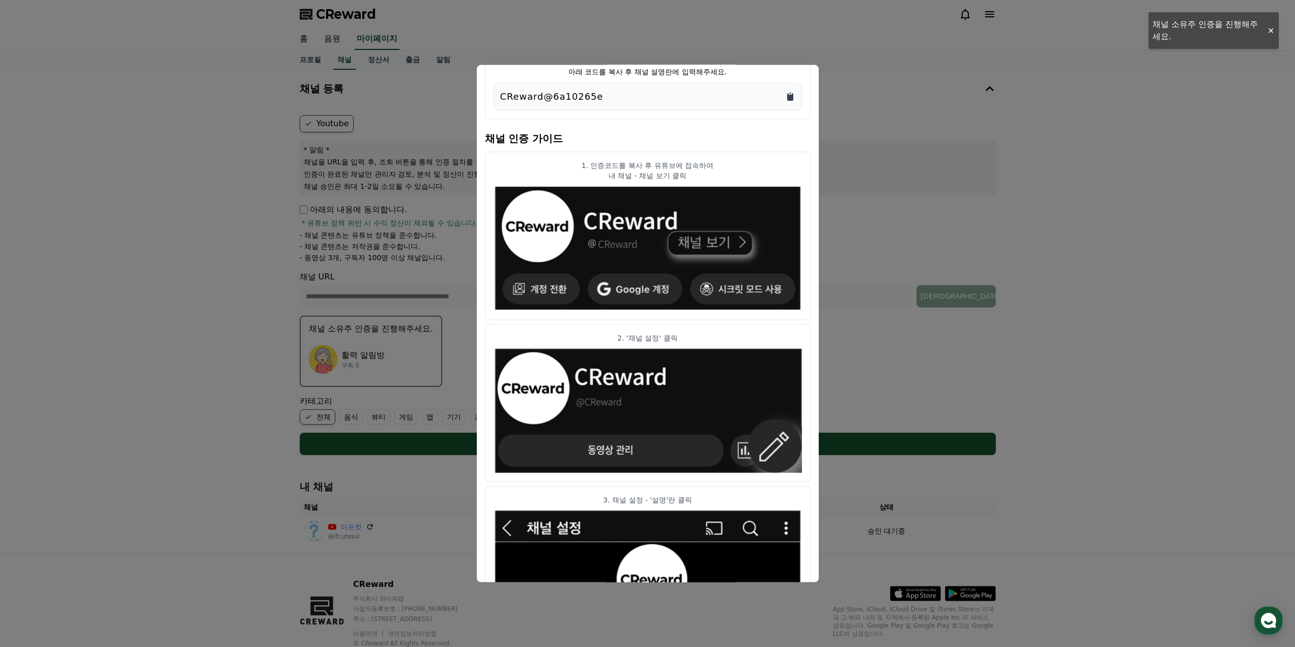
click at [787, 96] on icon "Copy to clipboard" at bounding box center [790, 97] width 6 height 8
click at [895, 237] on button "close modal" at bounding box center [647, 323] width 1295 height 647
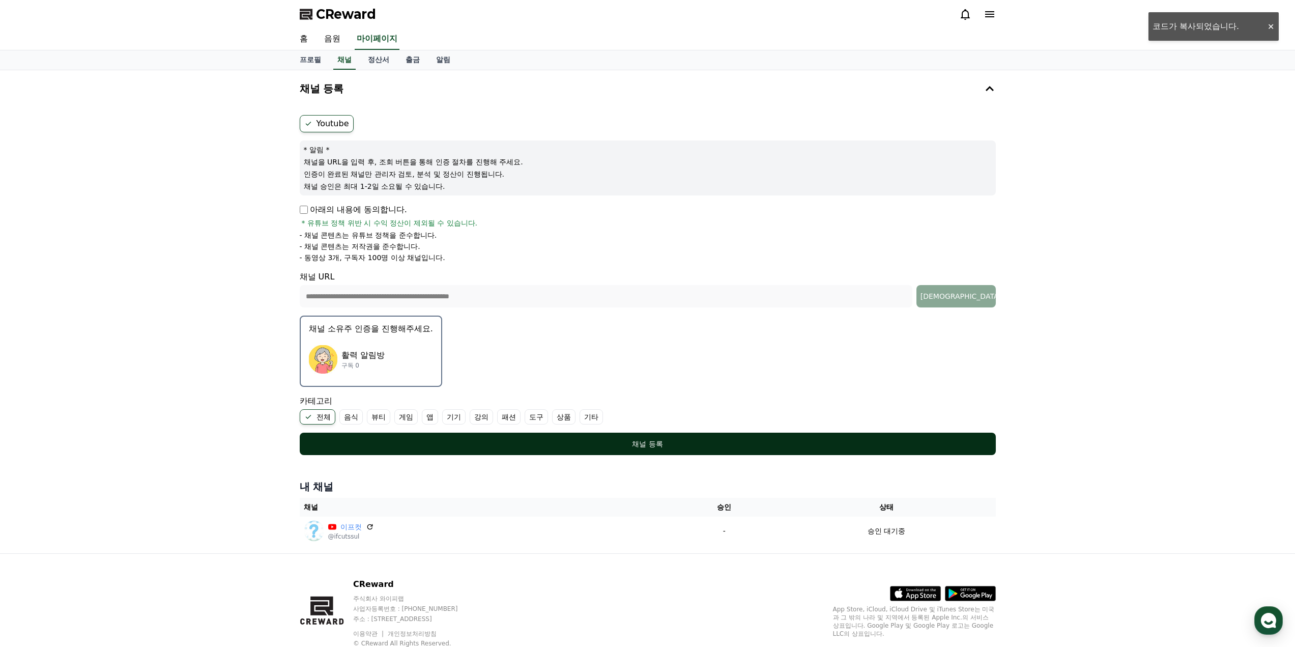
click at [745, 444] on div "채널 등록" at bounding box center [647, 444] width 655 height 10
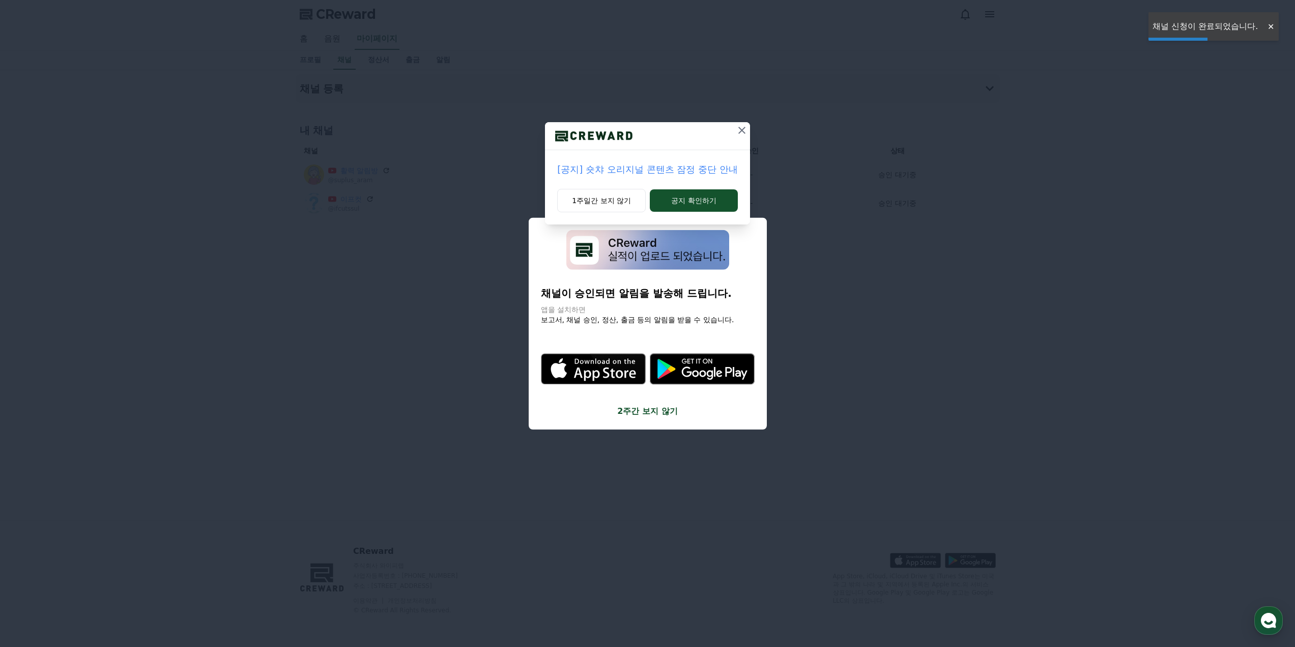
click at [738, 130] on icon at bounding box center [742, 130] width 12 height 12
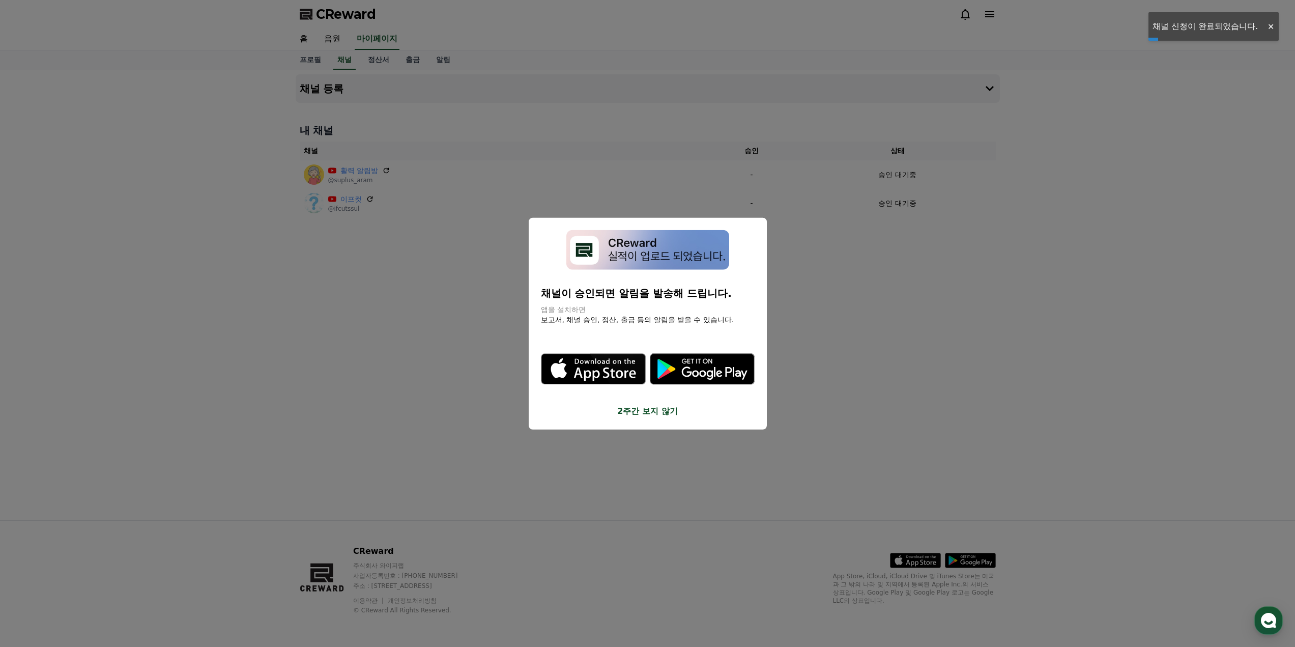
click at [855, 248] on button "close modal" at bounding box center [647, 323] width 1295 height 647
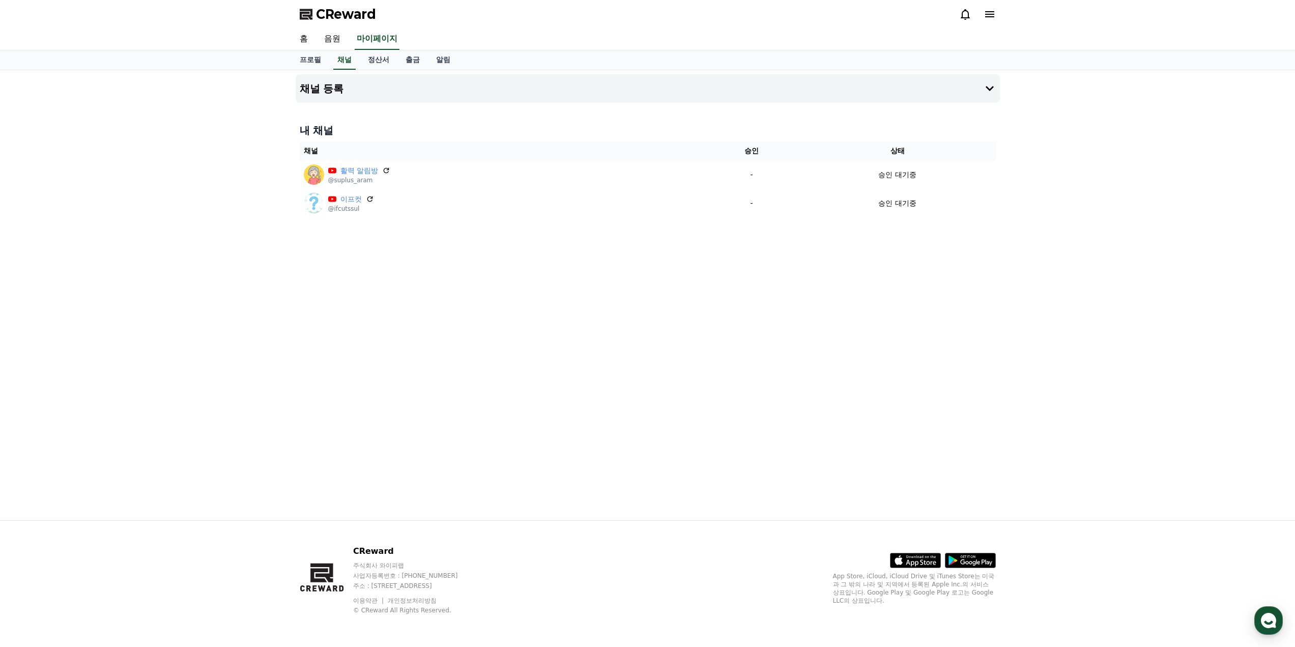
drag, startPoint x: 534, startPoint y: 282, endPoint x: 221, endPoint y: 170, distance: 332.3
click at [184, 134] on div "채널 등록 내 채널 채널 승인 상태 활력 알림방 @suplus_aram - 승인 대기중 이프컷 @ifcutssul - 승인 대기중" at bounding box center [647, 295] width 1295 height 450
